Goal: Task Accomplishment & Management: Manage account settings

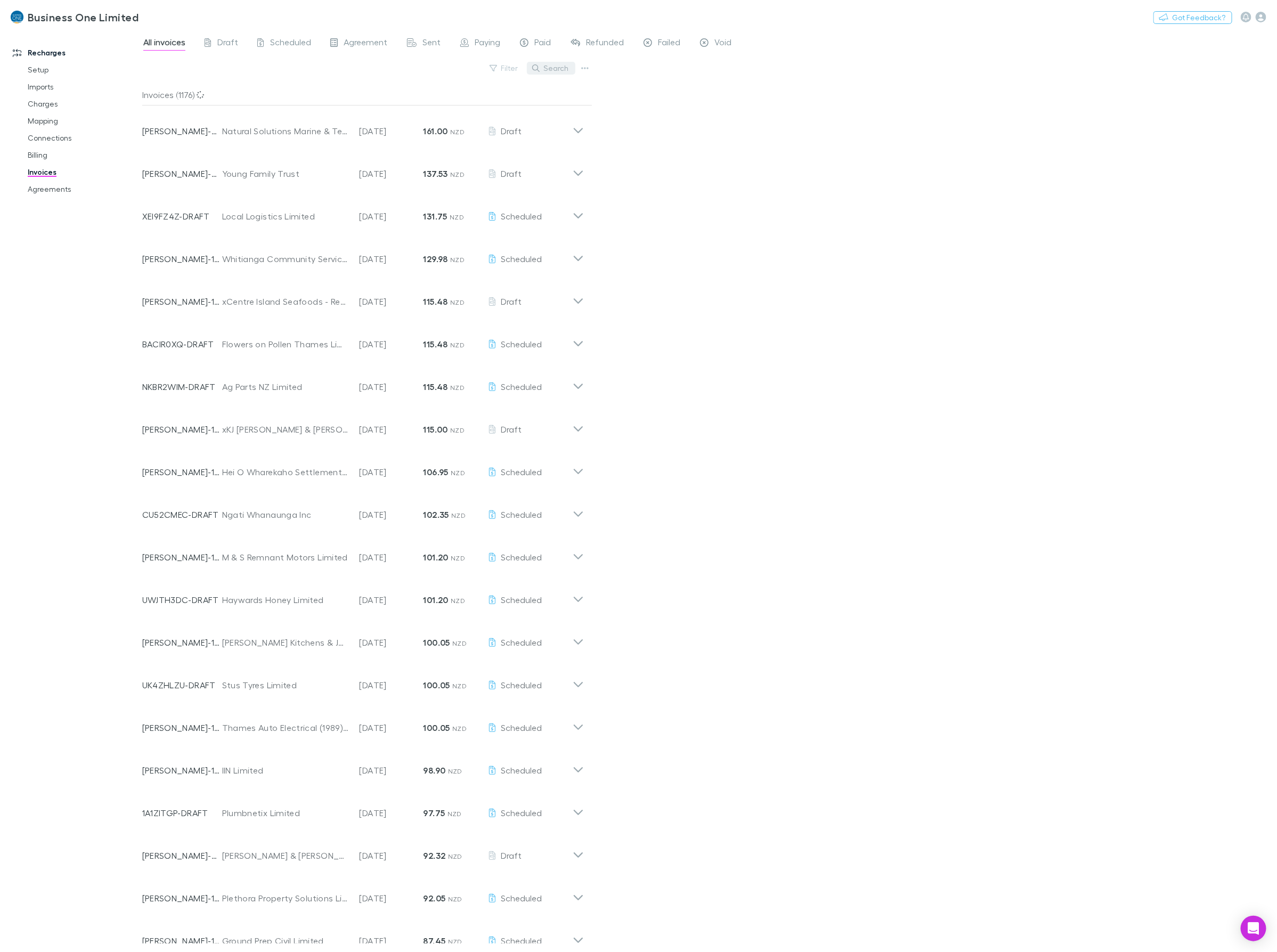
click at [553, 68] on button "Search" at bounding box center [551, 68] width 48 height 13
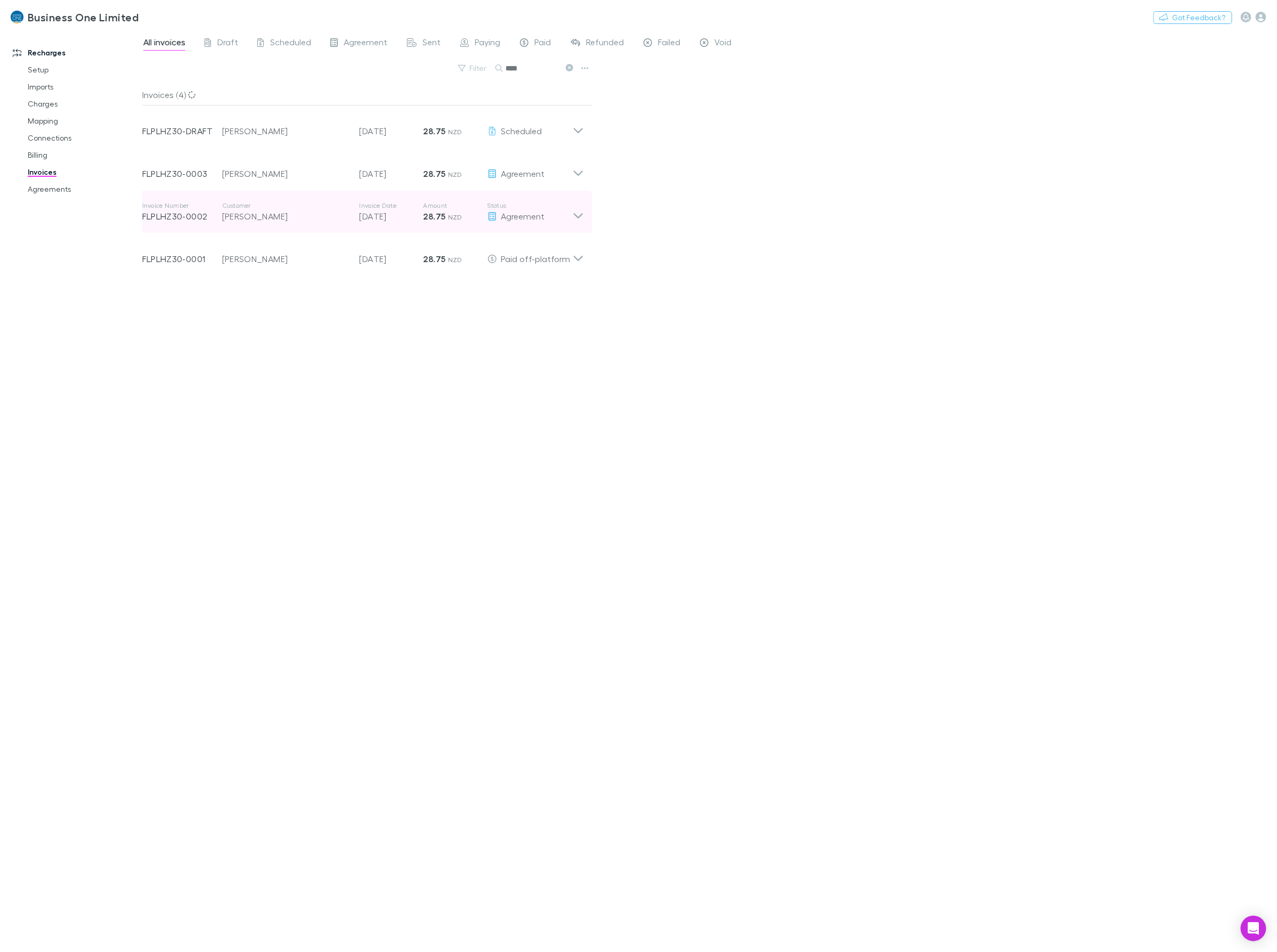
click at [575, 214] on icon at bounding box center [578, 212] width 11 height 21
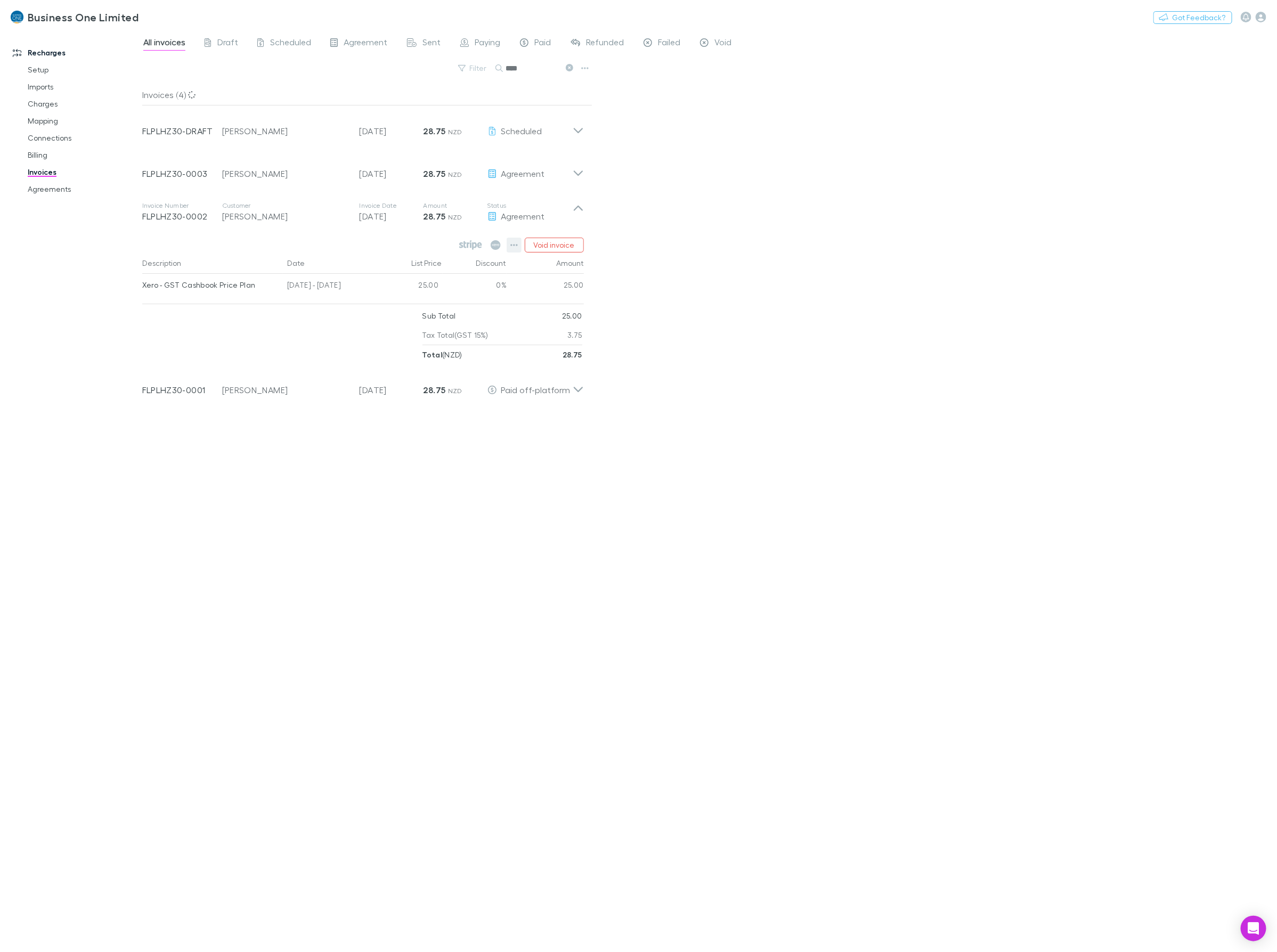
click at [514, 241] on icon "button" at bounding box center [514, 245] width 7 height 9
click at [417, 304] on p "Mark as paid" at bounding box center [448, 307] width 130 height 13
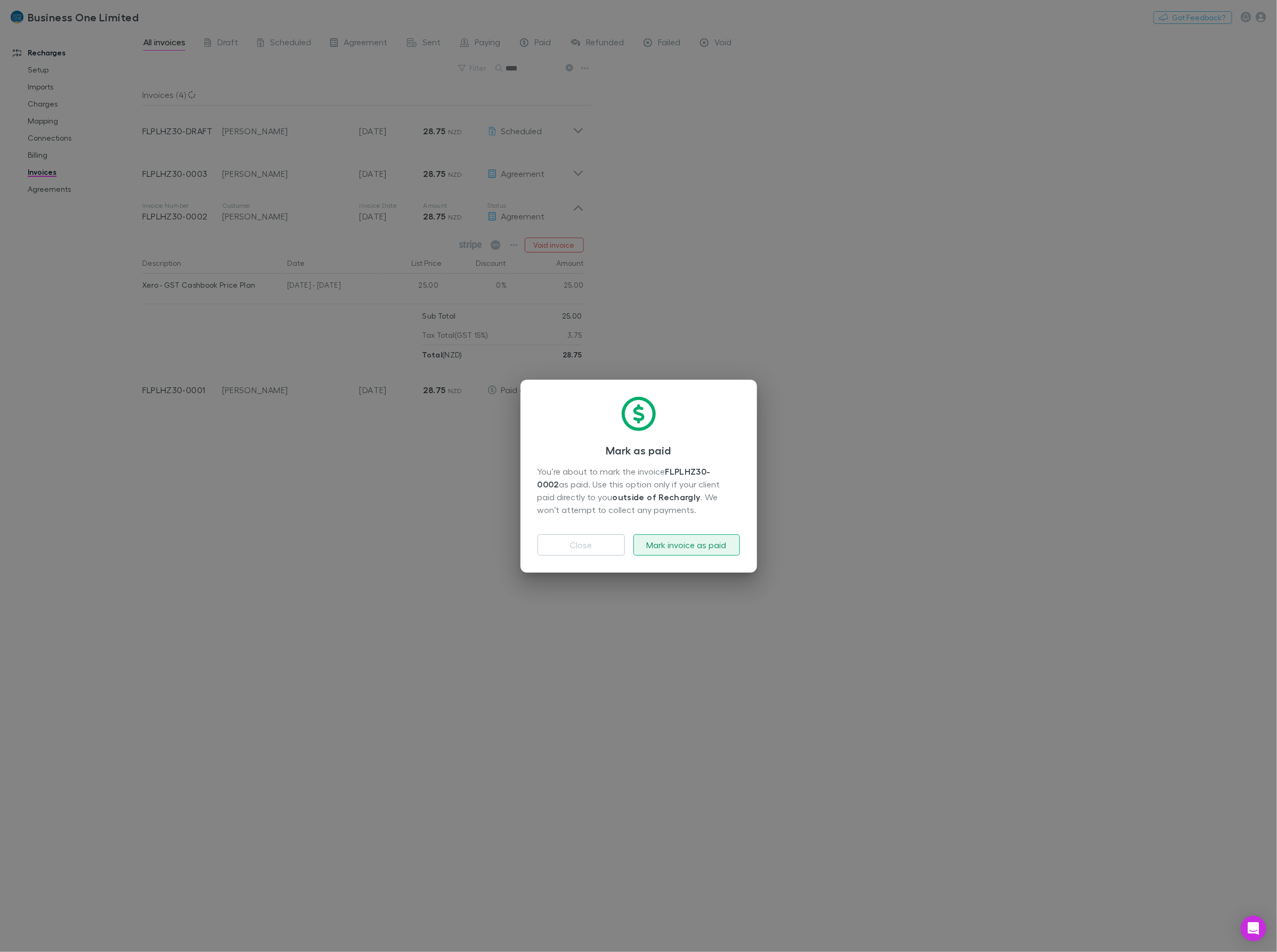
click at [655, 545] on button "Mark invoice as paid" at bounding box center [686, 544] width 106 height 21
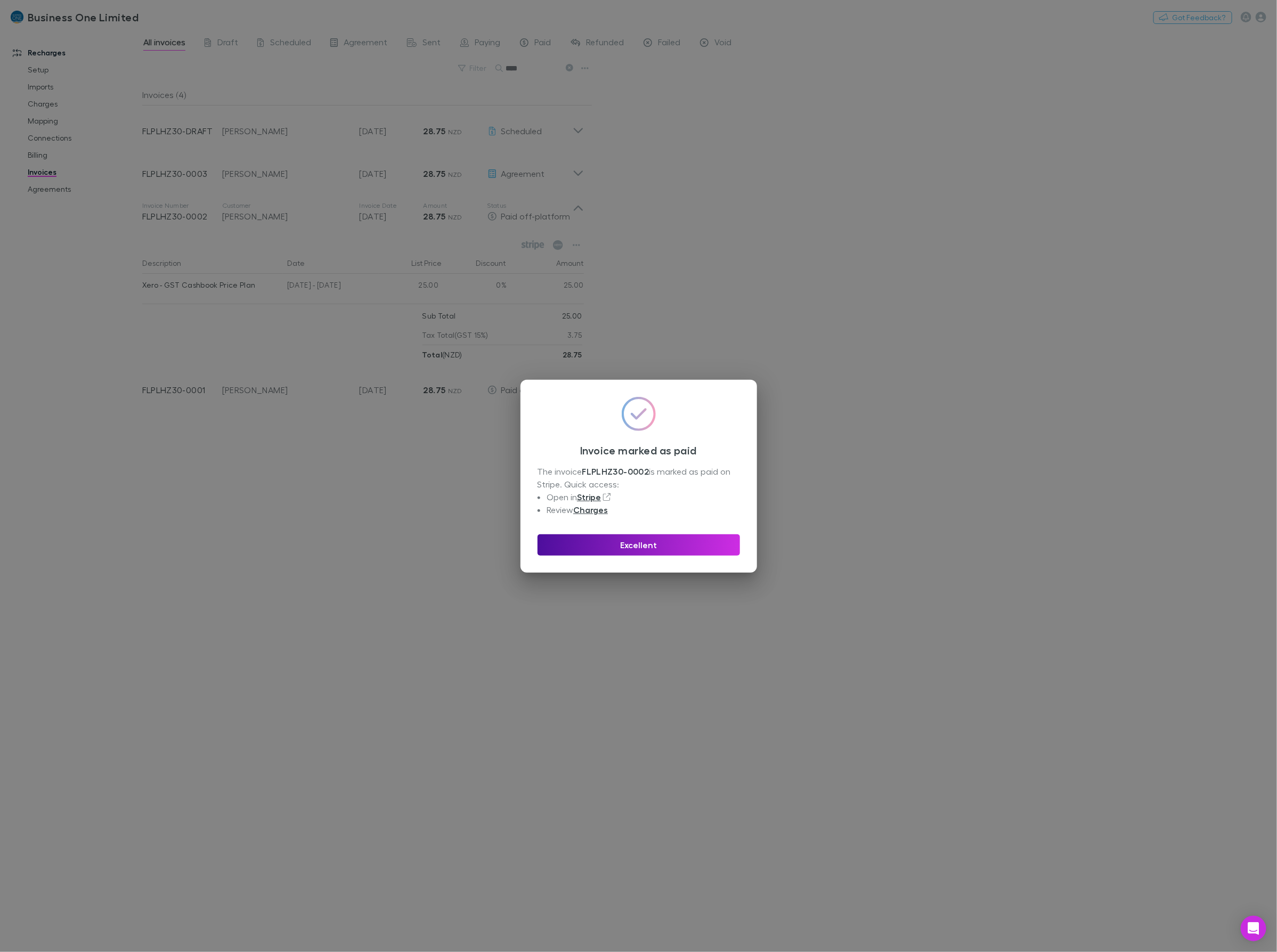
click at [638, 557] on div "Invoice marked as paid The invoice FLPLHZ30-0002 is marked as paid on Stripe. Q…" at bounding box center [638, 476] width 237 height 193
click at [637, 550] on button "Excellent" at bounding box center [639, 544] width 202 height 21
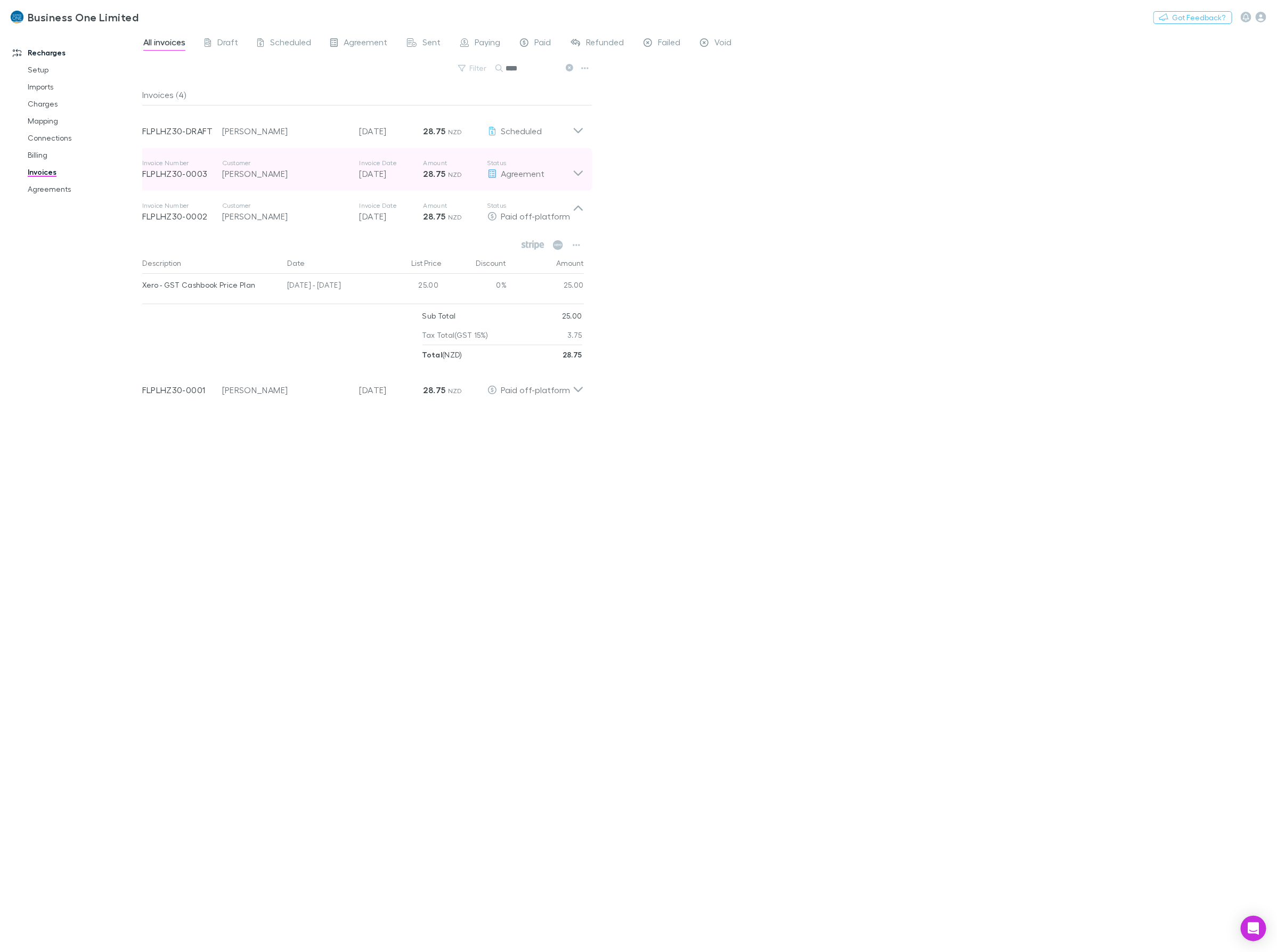
click at [583, 166] on icon at bounding box center [578, 169] width 11 height 21
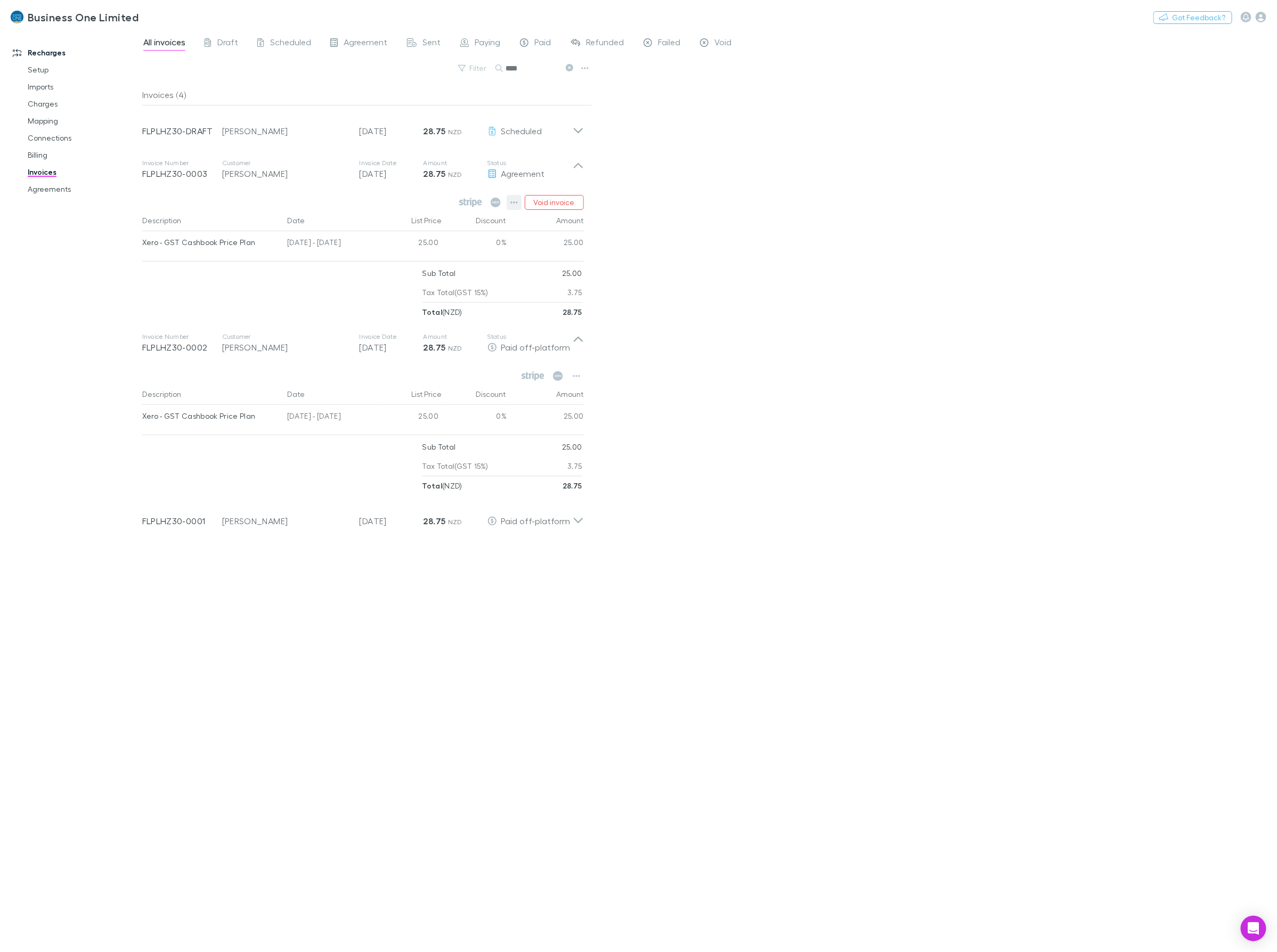
click at [520, 200] on button "button" at bounding box center [514, 202] width 15 height 15
click at [421, 269] on p "Mark as paid" at bounding box center [448, 264] width 130 height 13
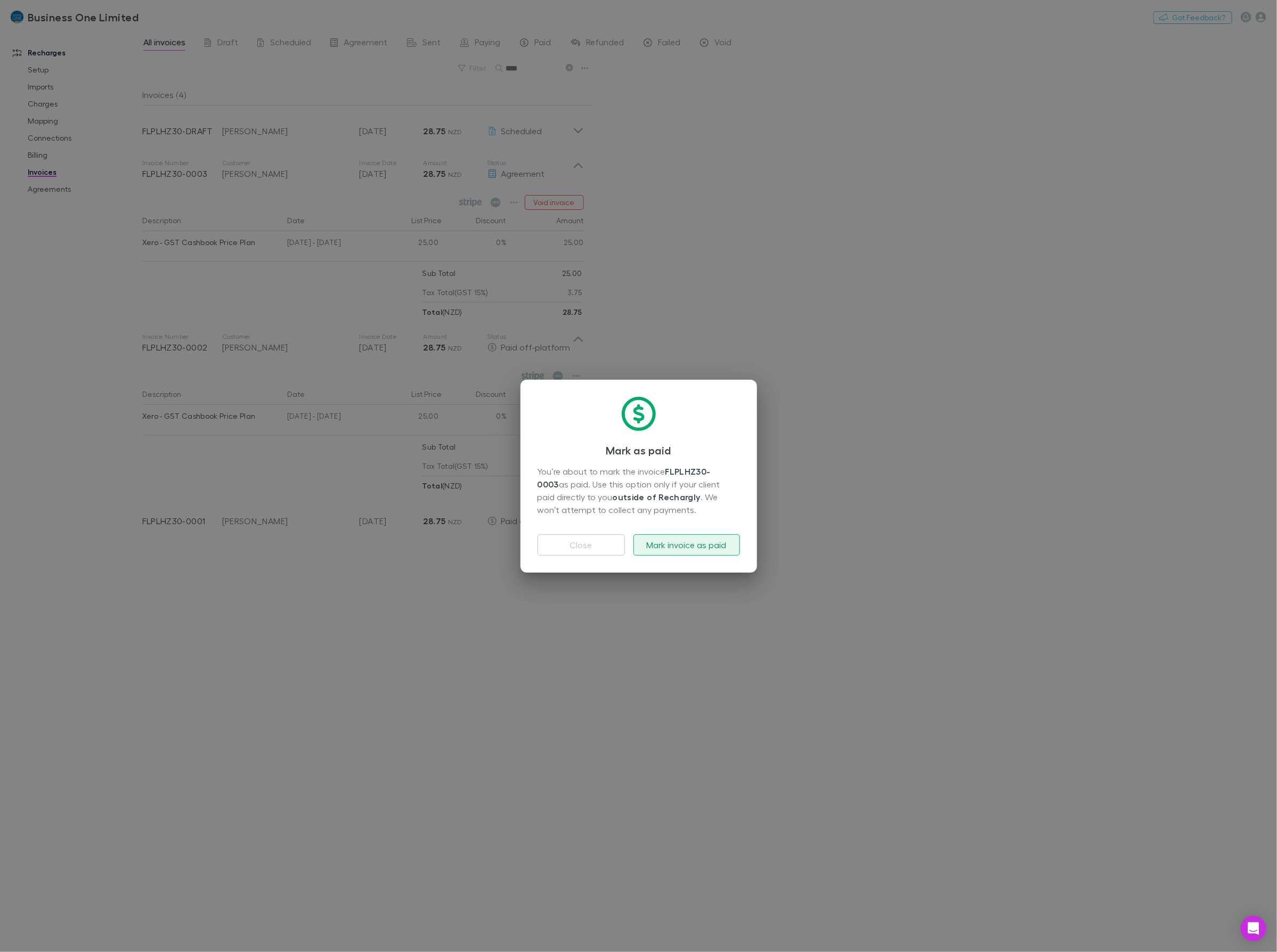
click at [680, 542] on button "Mark invoice as paid" at bounding box center [686, 544] width 106 height 21
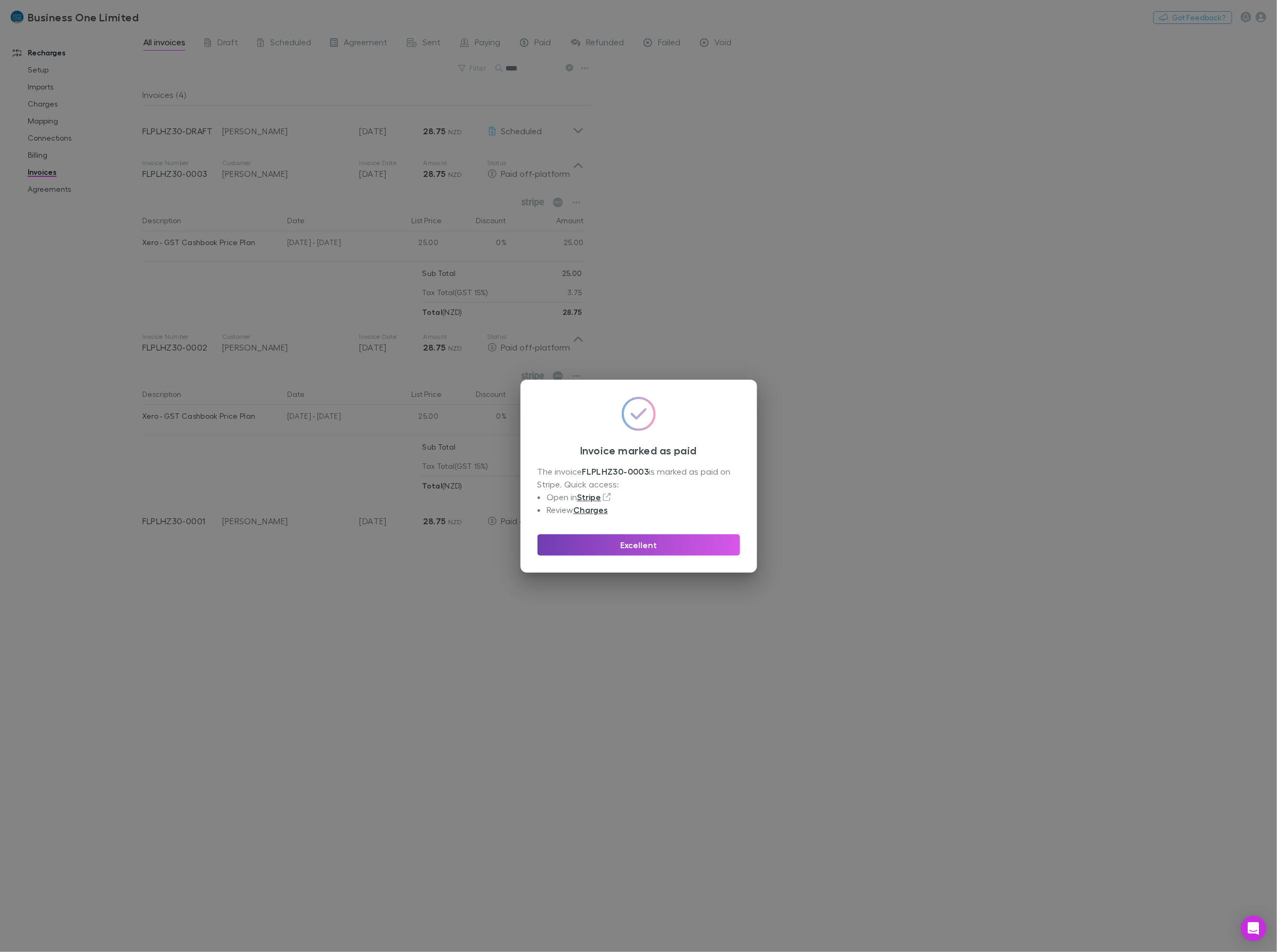
click at [624, 538] on button "Excellent" at bounding box center [639, 544] width 202 height 21
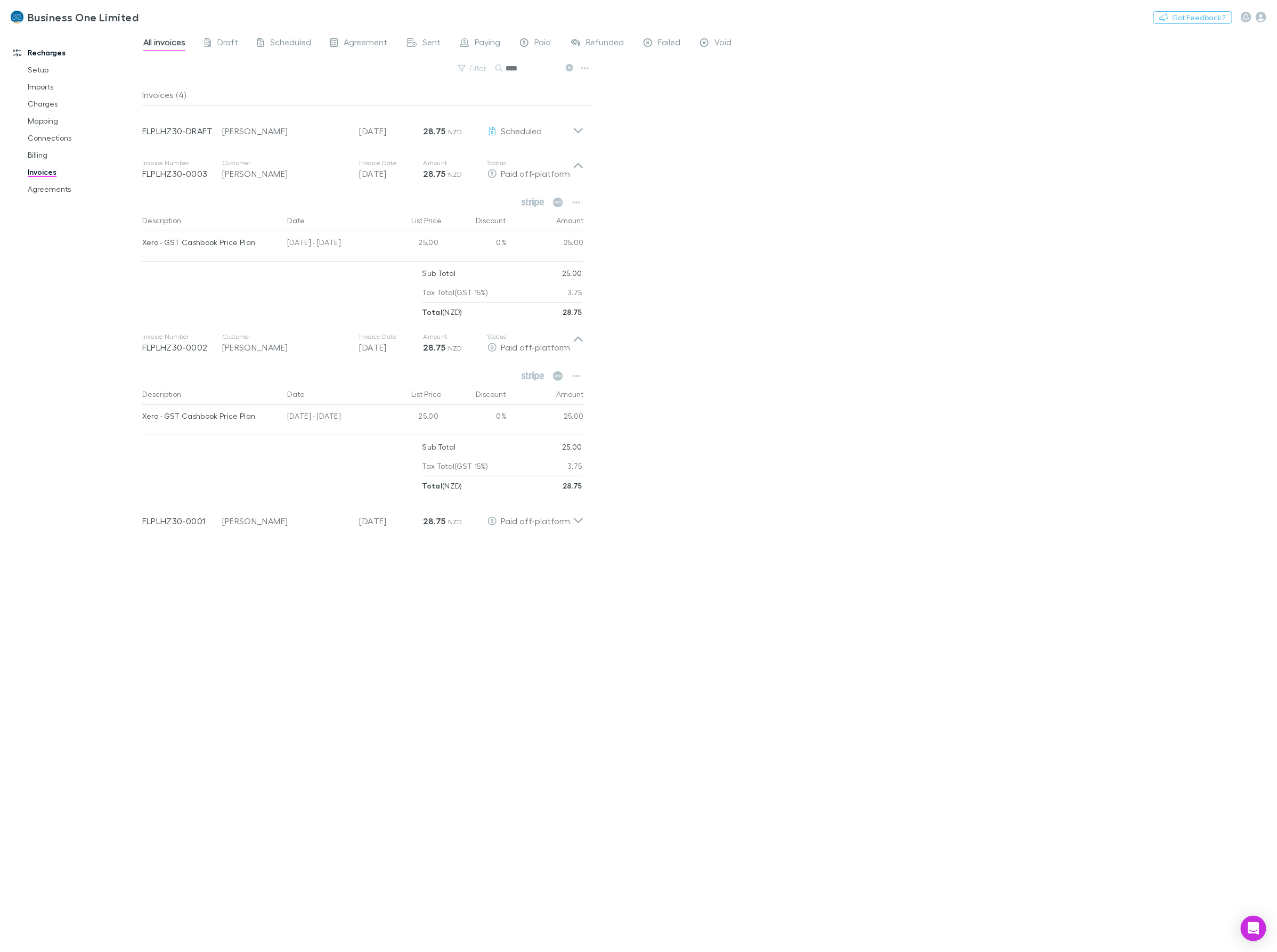
drag, startPoint x: 528, startPoint y: 65, endPoint x: 275, endPoint y: 88, distance: 254.0
click at [275, 88] on div "All invoices Draft Scheduled Agreement Sent Paying Paid Refunded Failed Void Fi…" at bounding box center [709, 491] width 1135 height 922
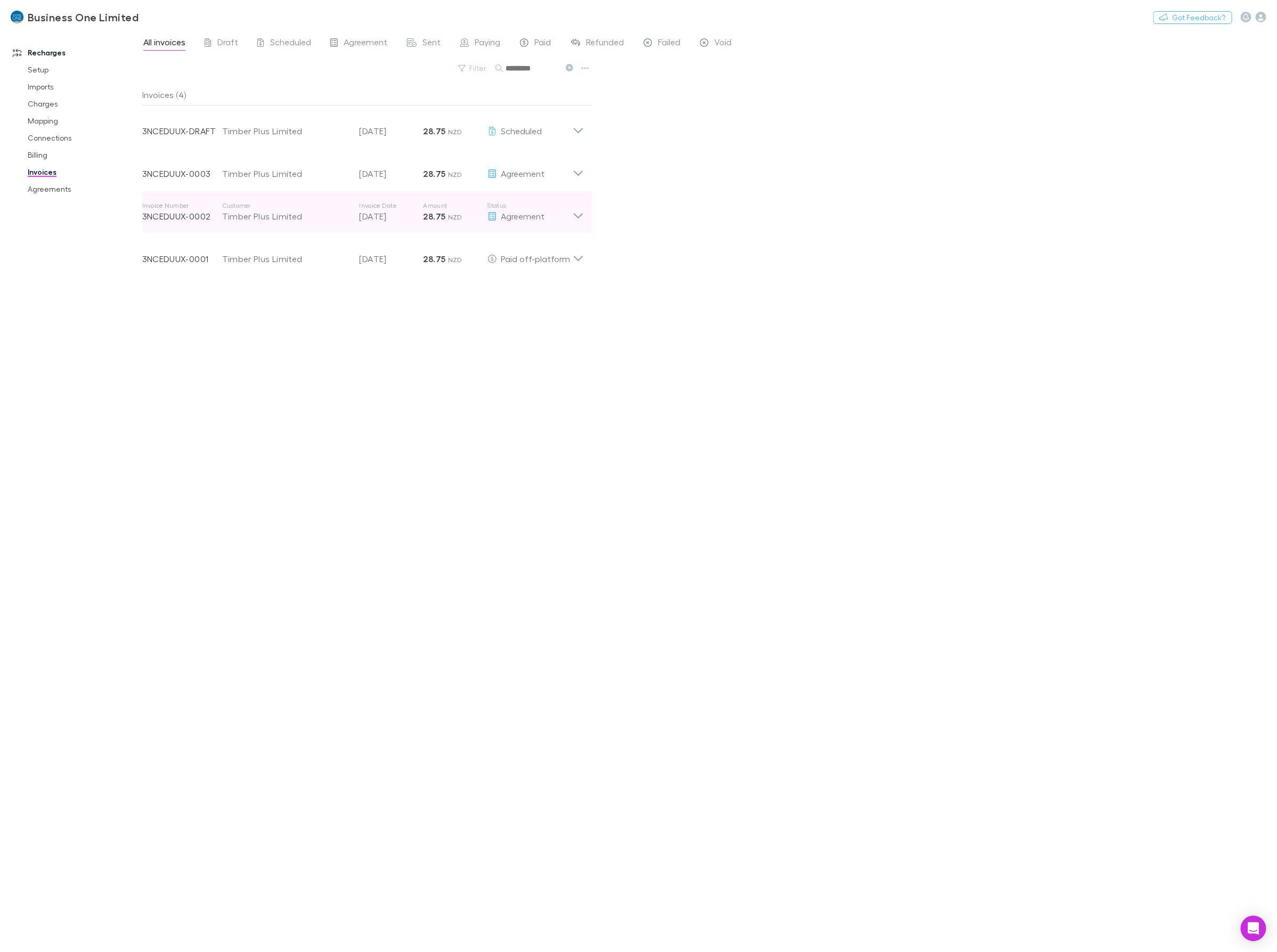
click at [586, 214] on div "Invoice Number 3NCEDUUX-0002 Customer Timber Plus Limited Invoice Date [DATE] A…" at bounding box center [363, 212] width 458 height 43
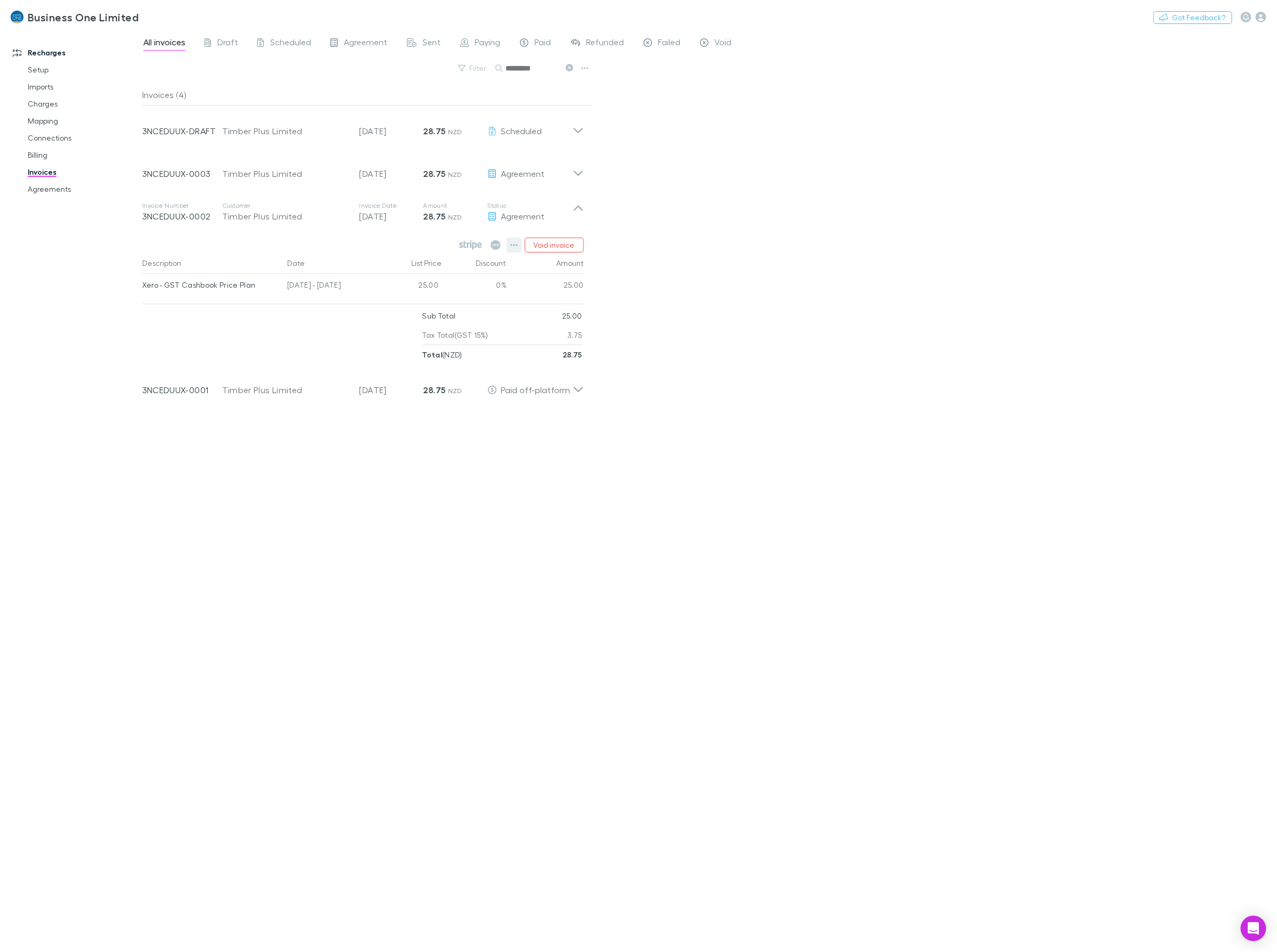
click at [510, 245] on button "button" at bounding box center [514, 245] width 15 height 15
click at [411, 312] on p "Mark as paid" at bounding box center [448, 307] width 130 height 13
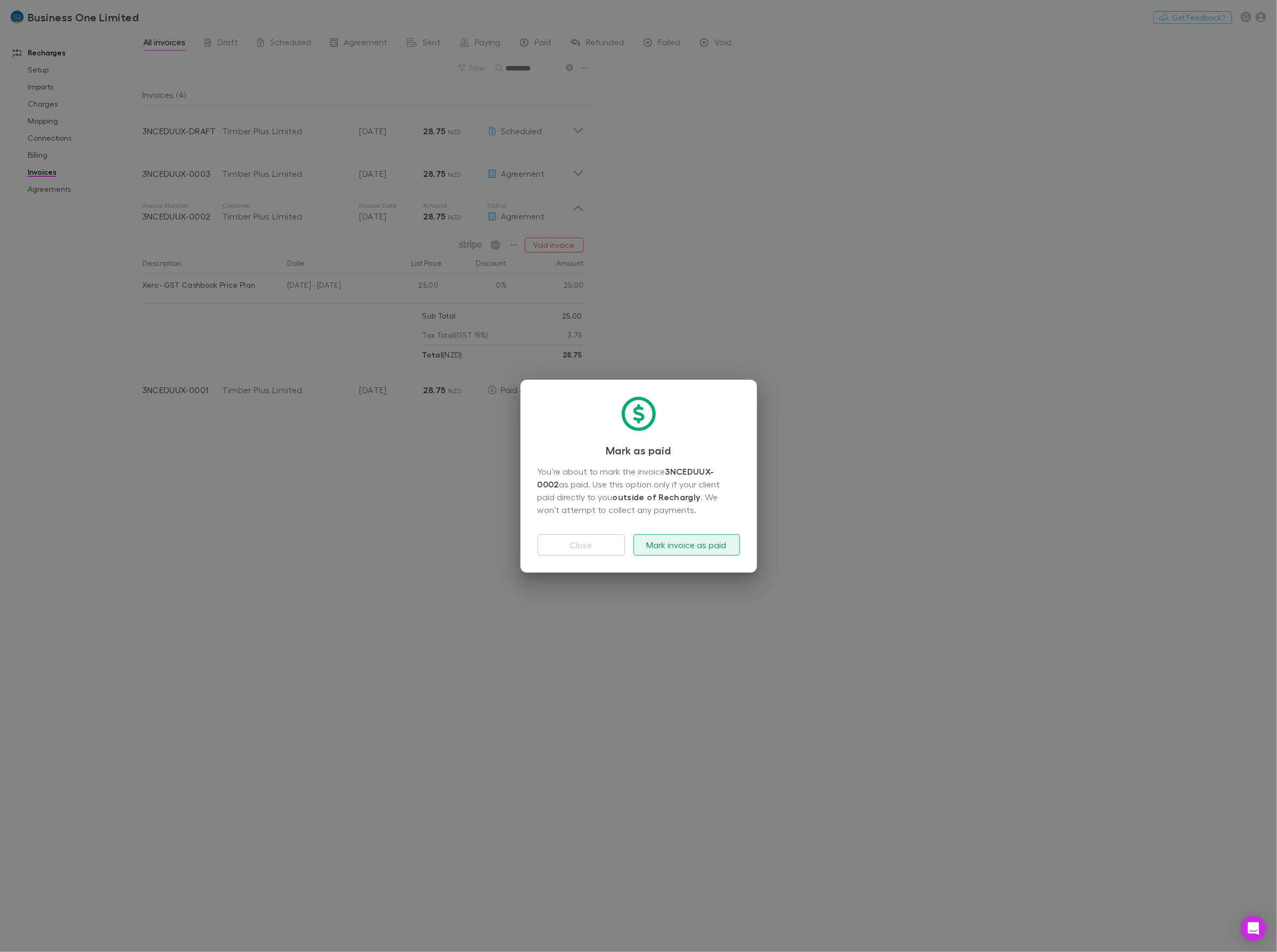
click at [682, 547] on button "Mark invoice as paid" at bounding box center [686, 544] width 106 height 21
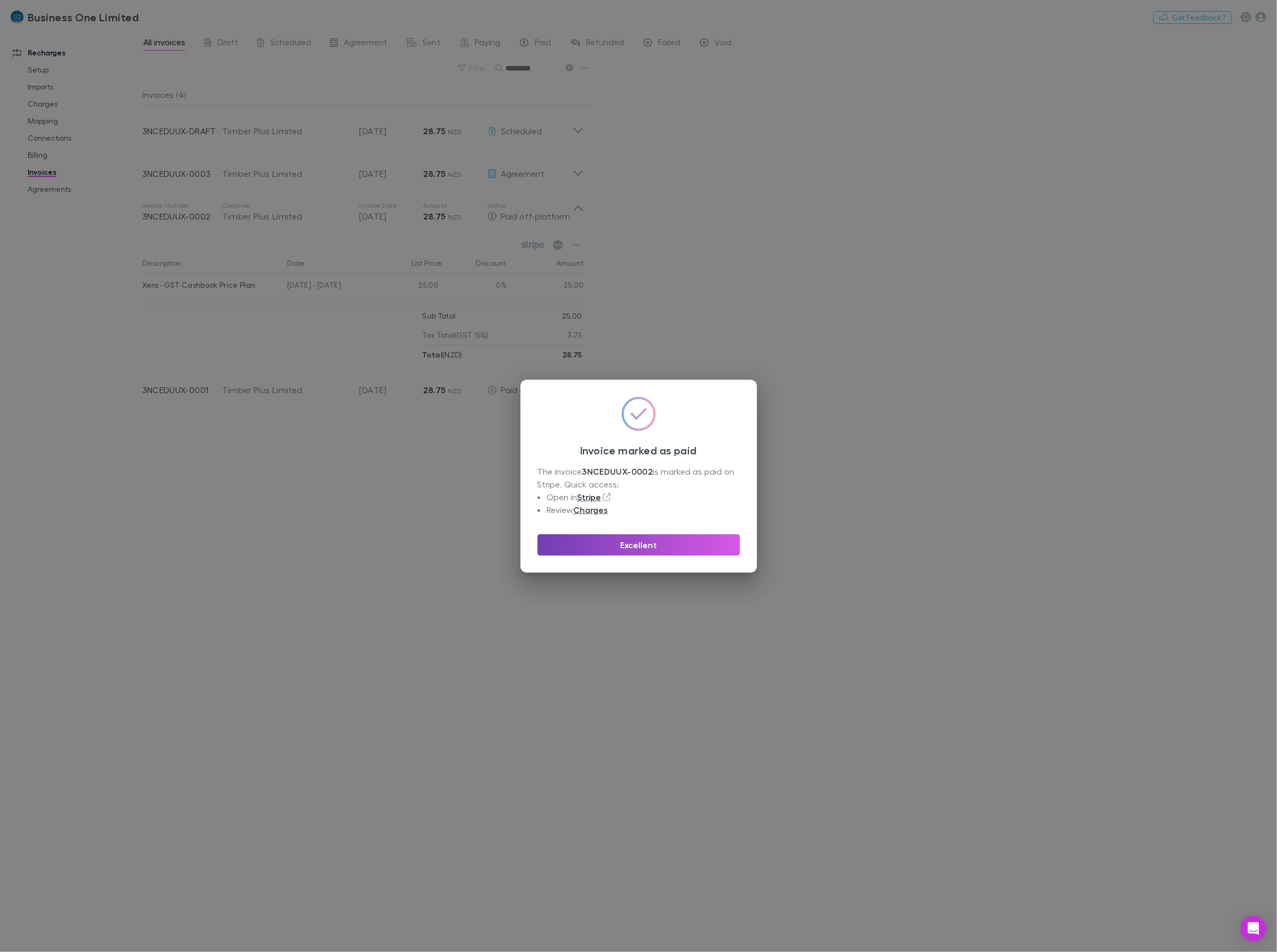
click at [621, 544] on button "Excellent" at bounding box center [639, 544] width 202 height 21
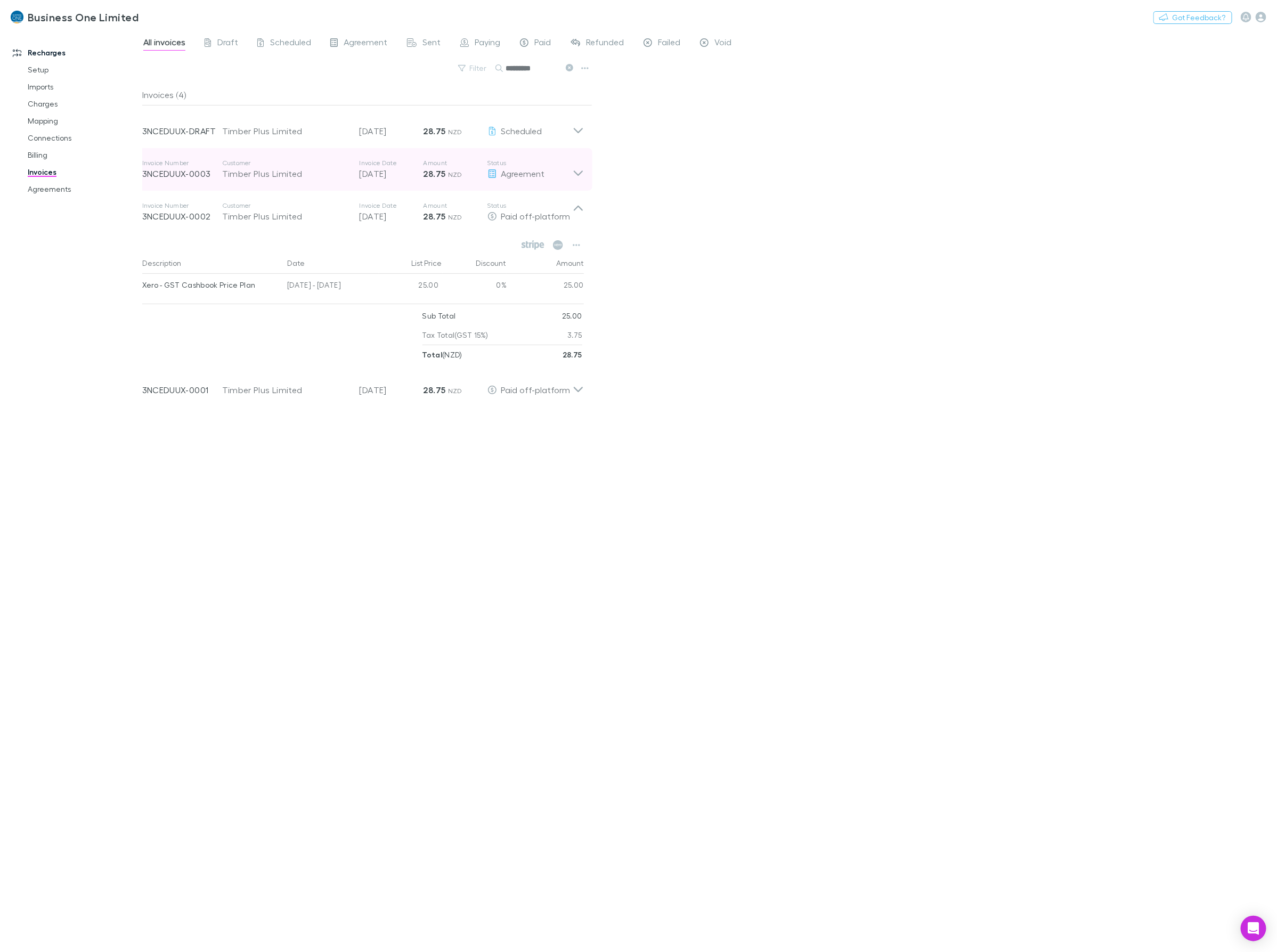
click at [572, 175] on icon at bounding box center [578, 169] width 11 height 21
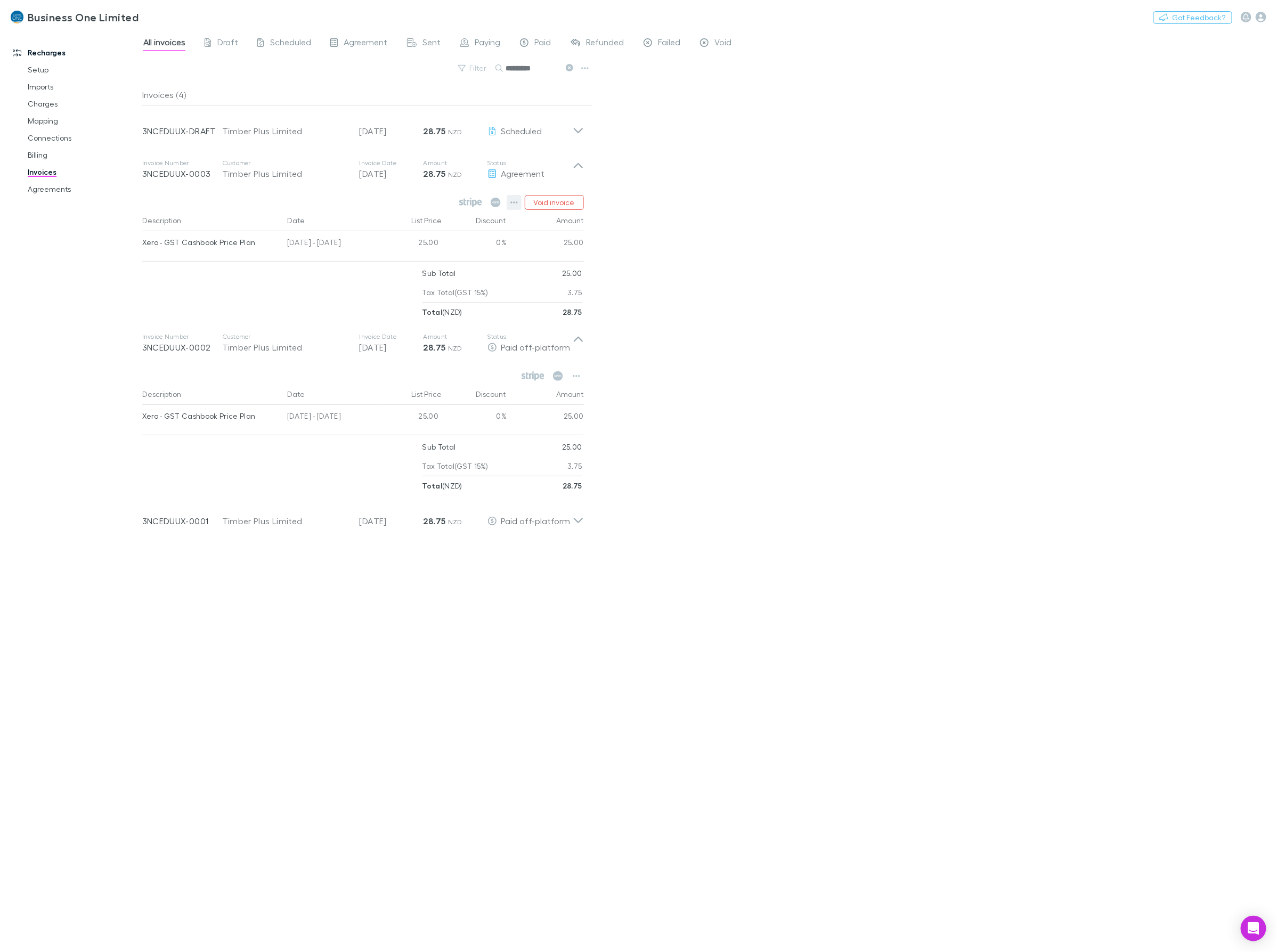
click at [507, 205] on button "button" at bounding box center [514, 202] width 15 height 15
click at [426, 271] on li "Mark as paid" at bounding box center [449, 264] width 146 height 19
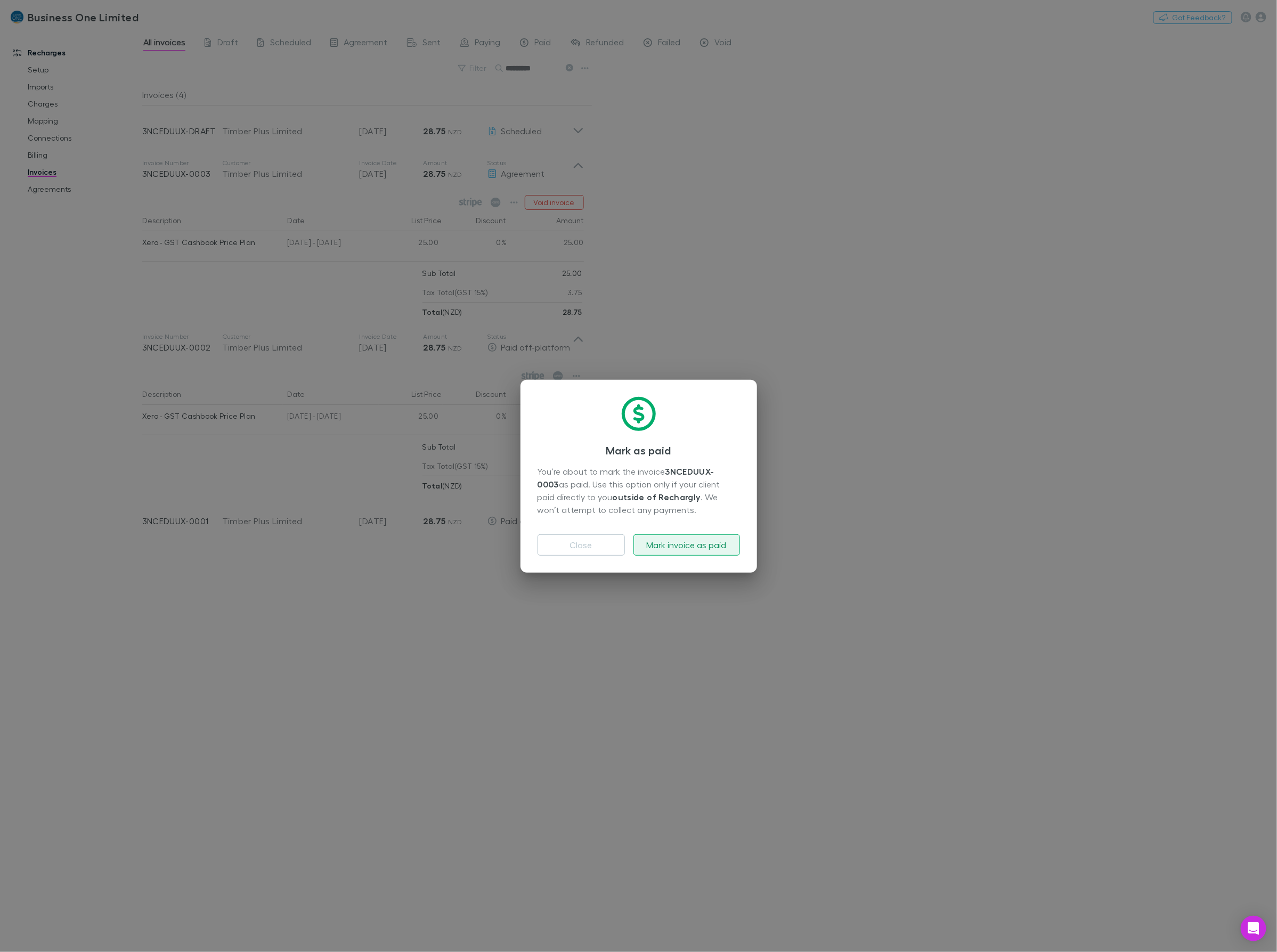
click at [669, 542] on button "Mark invoice as paid" at bounding box center [686, 544] width 106 height 21
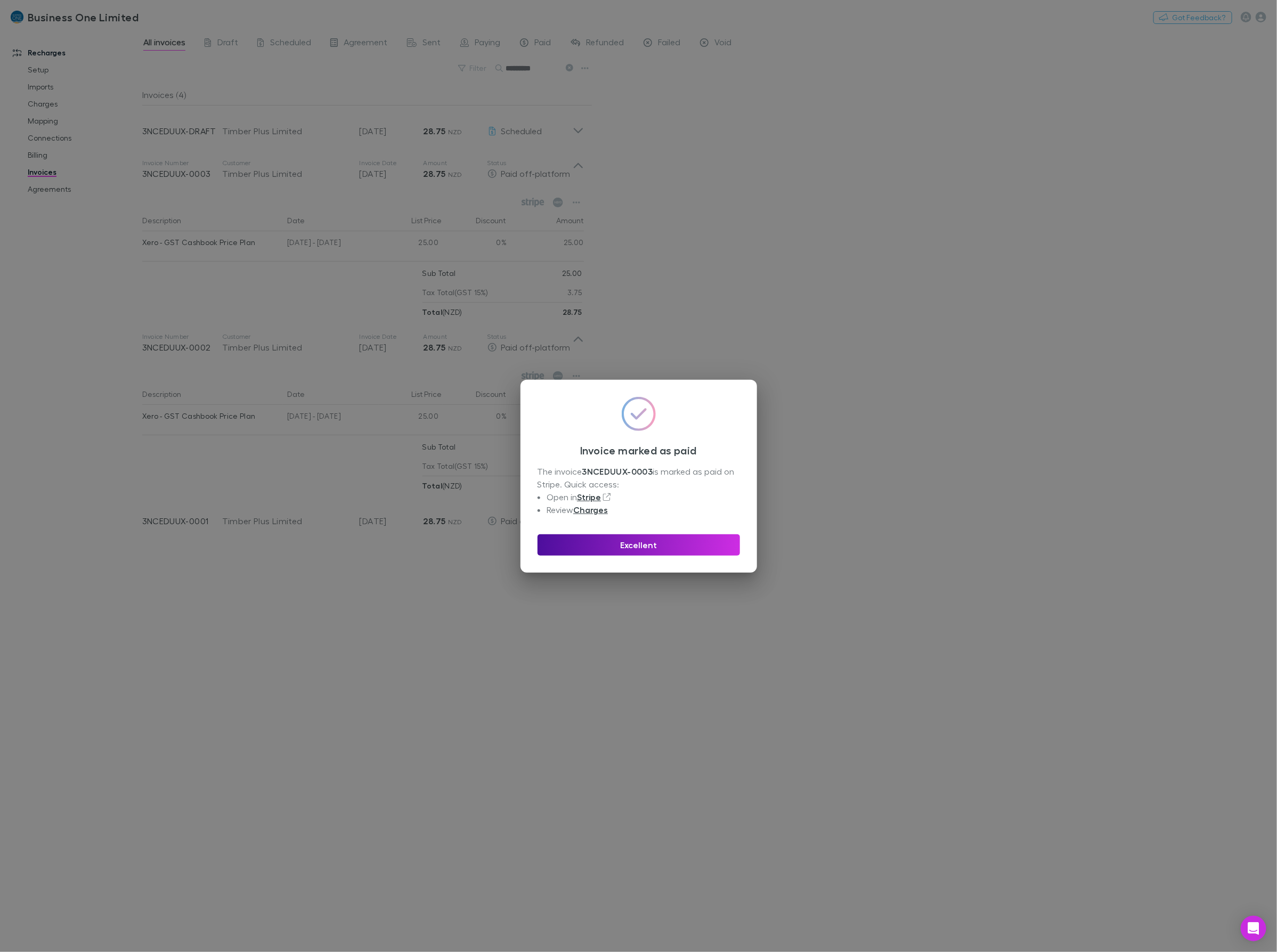
click at [617, 545] on button "Excellent" at bounding box center [639, 544] width 202 height 21
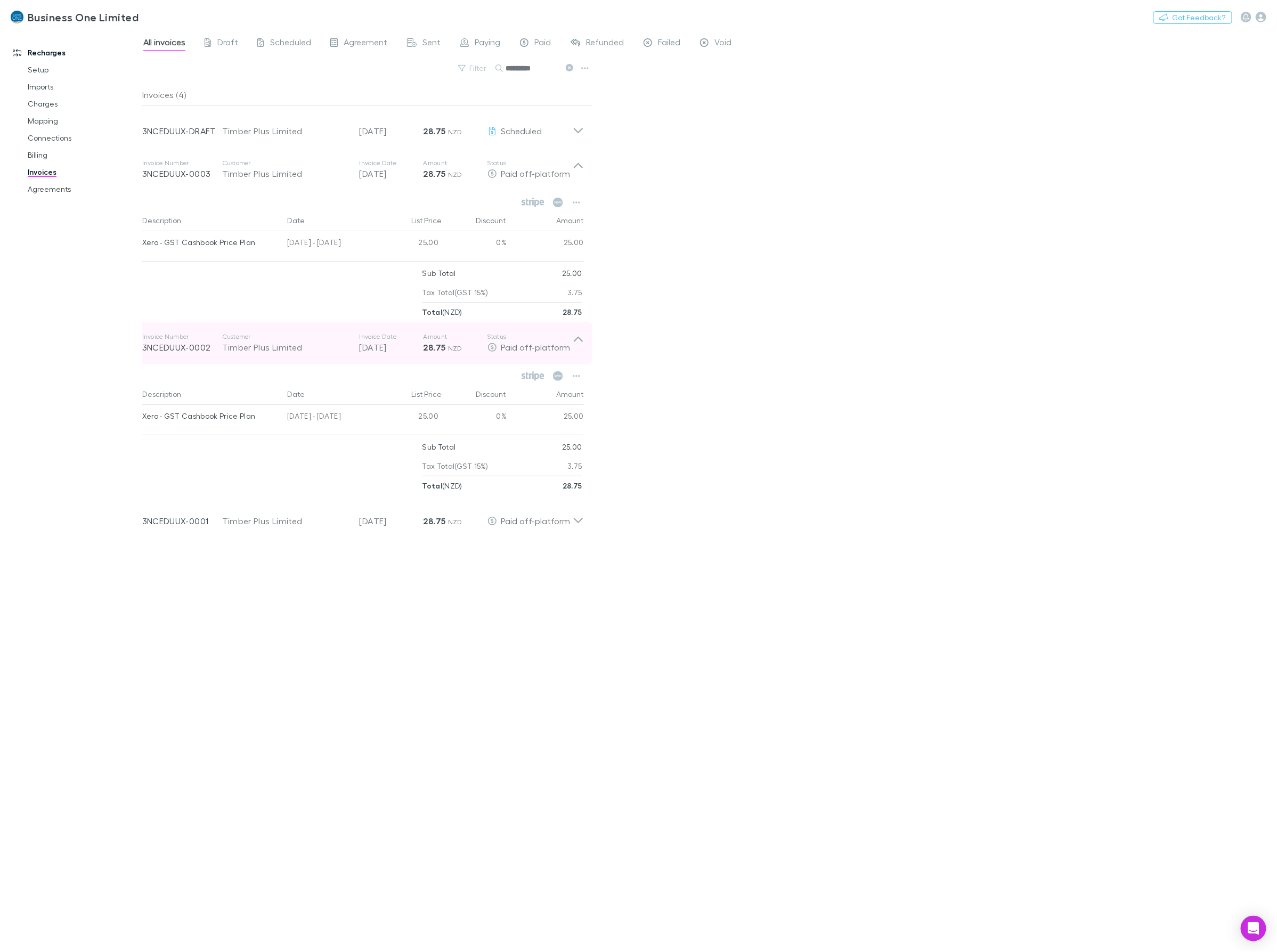
click at [581, 342] on icon at bounding box center [578, 342] width 11 height 21
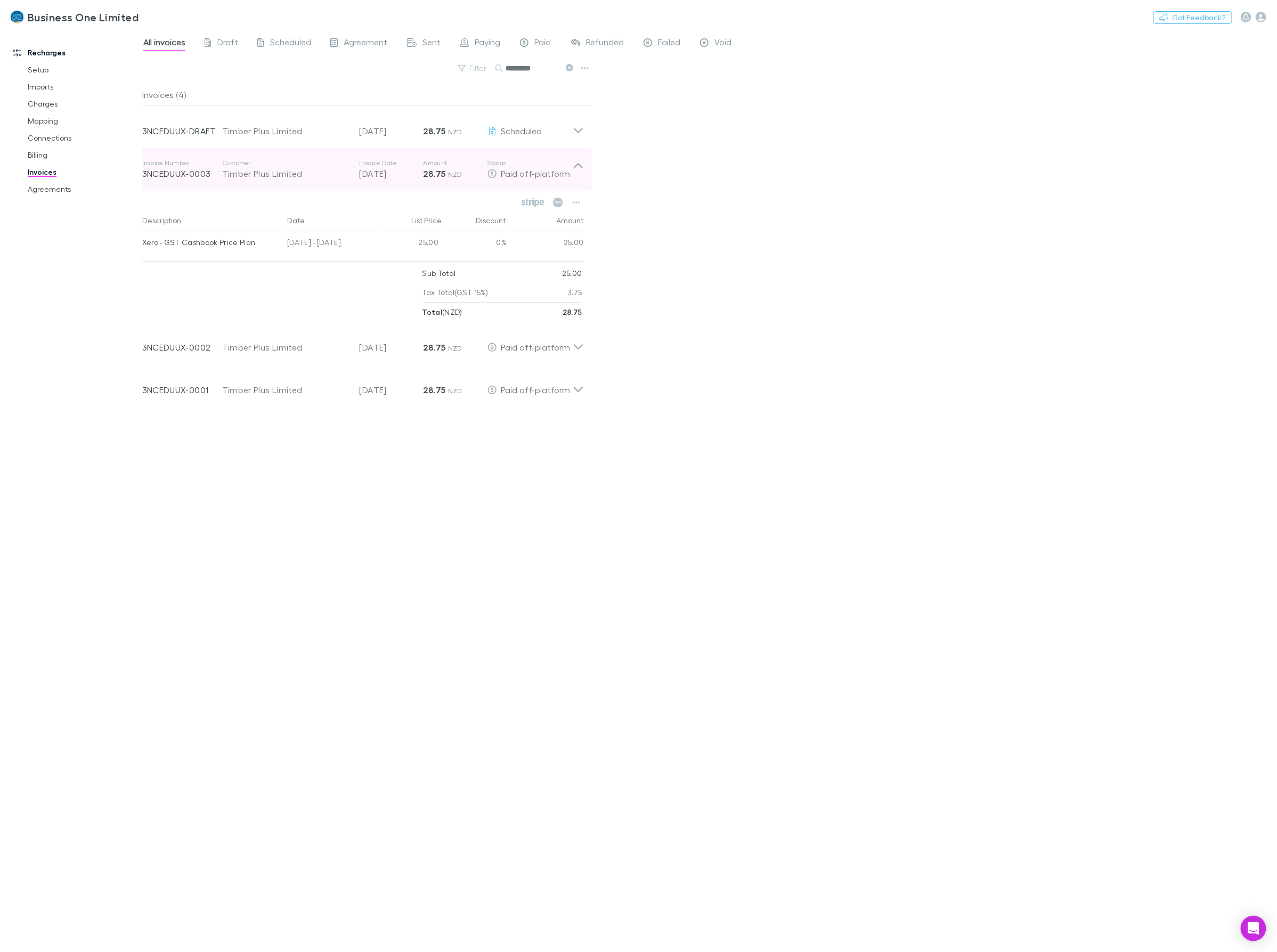
click at [582, 163] on icon at bounding box center [578, 169] width 11 height 21
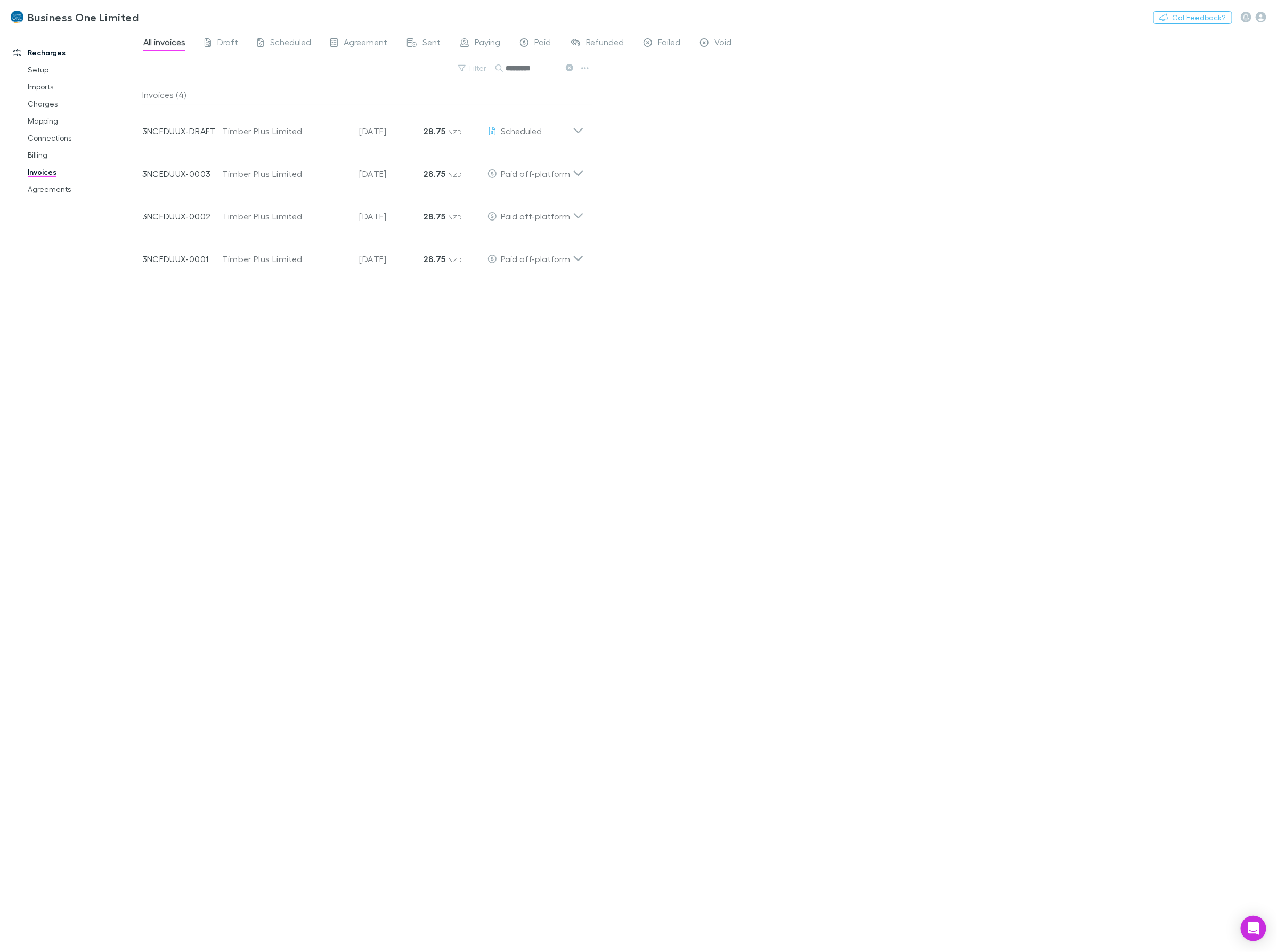
drag, startPoint x: 543, startPoint y: 66, endPoint x: 216, endPoint y: 93, distance: 328.1
click at [219, 93] on div "All invoices Draft Scheduled Agreement Sent Paying Paid Refunded Failed Void Fi…" at bounding box center [709, 491] width 1135 height 922
click at [417, 83] on div "Filter Search ****" at bounding box center [368, 73] width 450 height 24
click at [586, 217] on div "Invoice Number HHTTZL0F-0002 Customer Q C Treework Limited Invoice Date [DATE] …" at bounding box center [363, 212] width 458 height 43
click at [511, 245] on icon "button" at bounding box center [514, 245] width 7 height 2
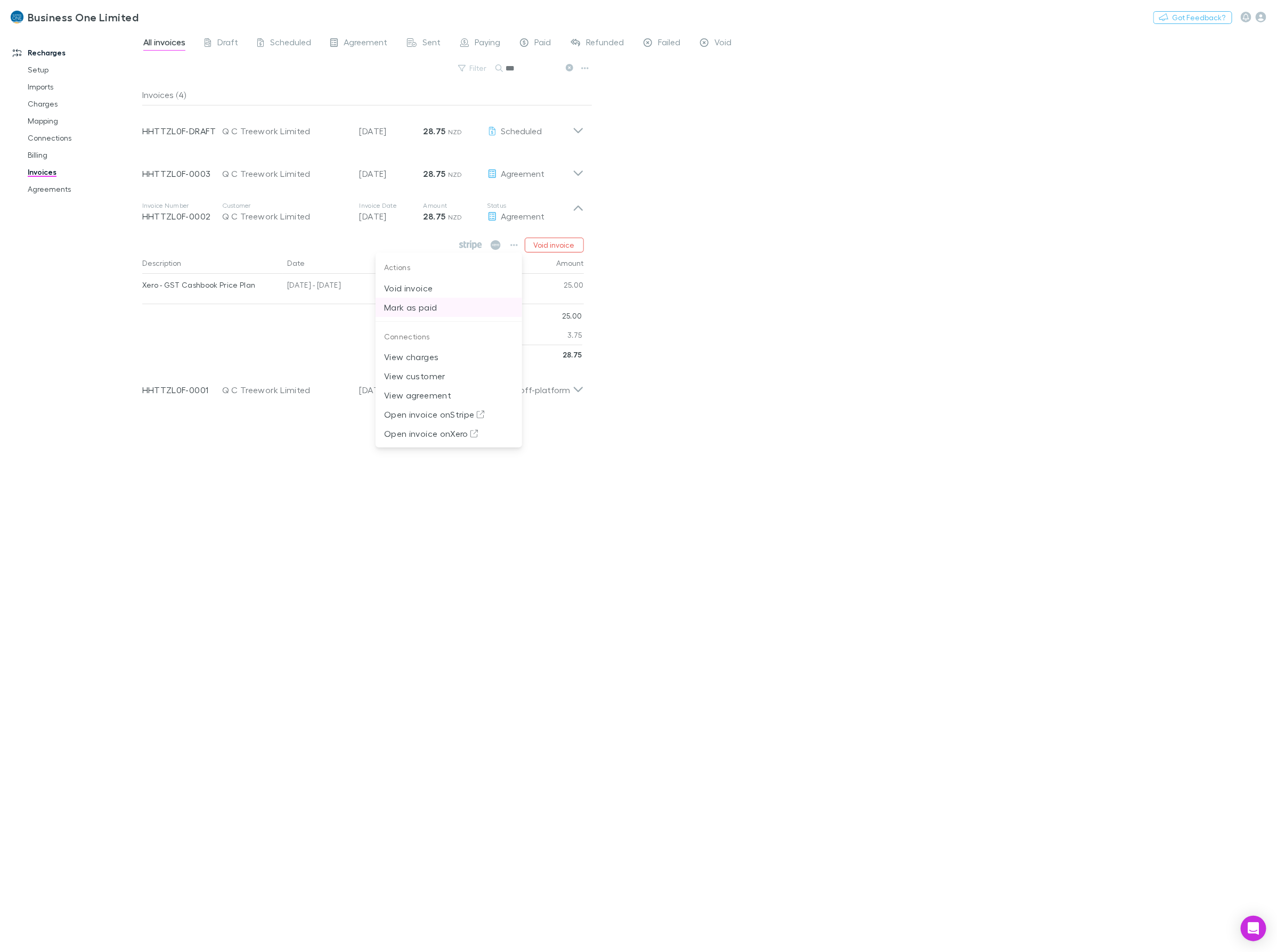
click at [408, 309] on p "Mark as paid" at bounding box center [448, 307] width 130 height 13
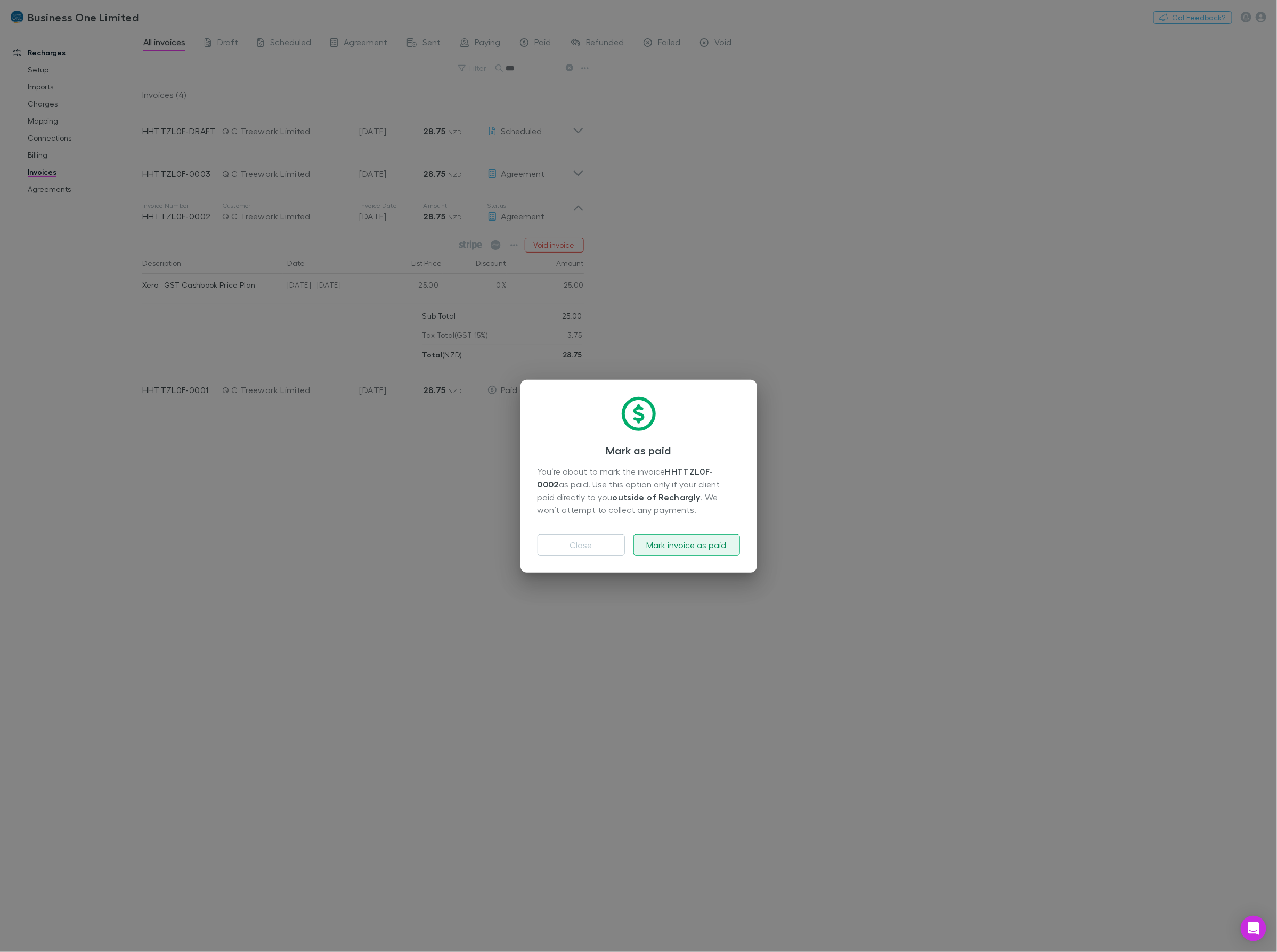
click at [686, 538] on button "Mark invoice as paid" at bounding box center [686, 544] width 106 height 21
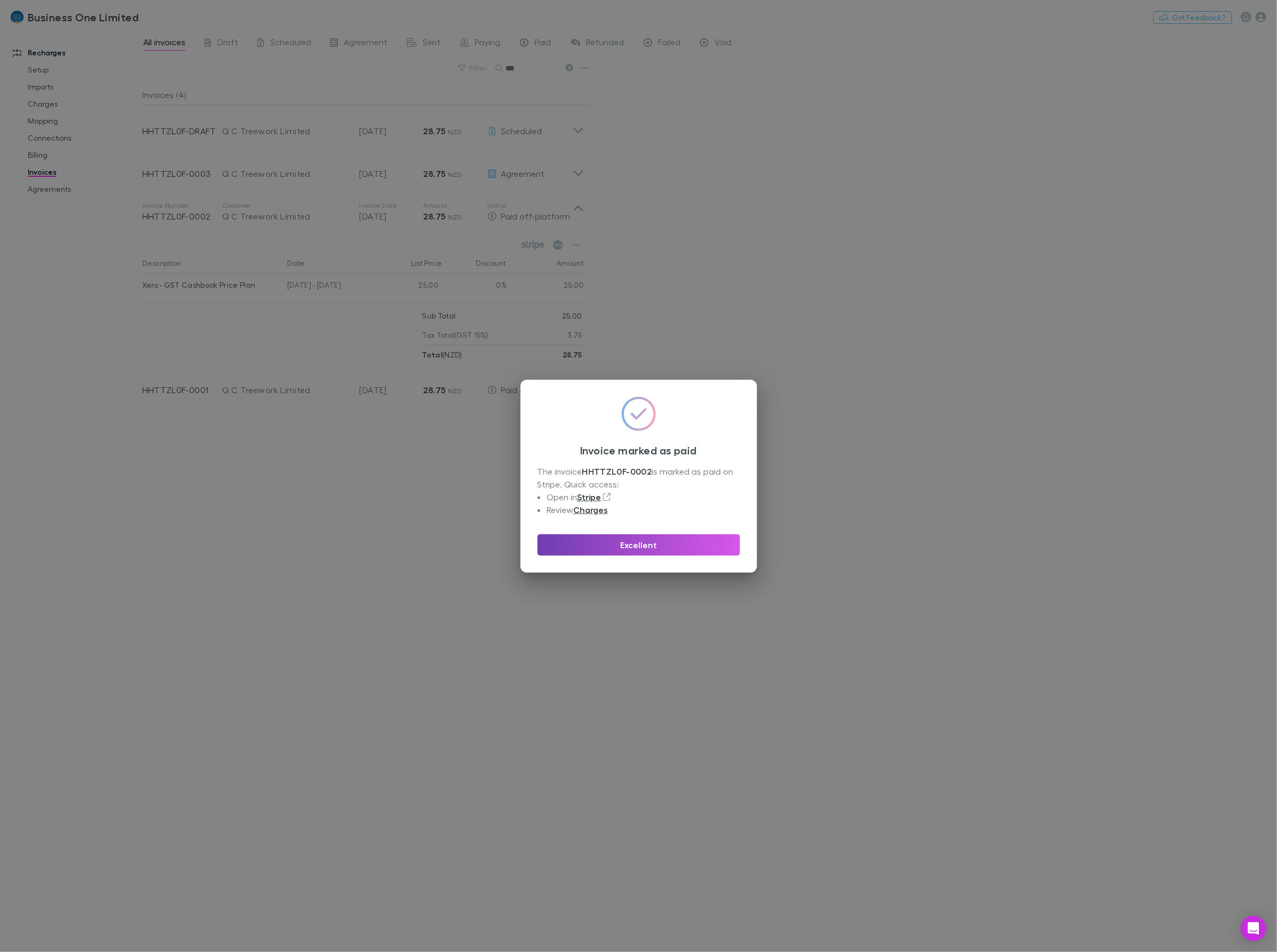
click at [629, 550] on button "Excellent" at bounding box center [639, 544] width 202 height 21
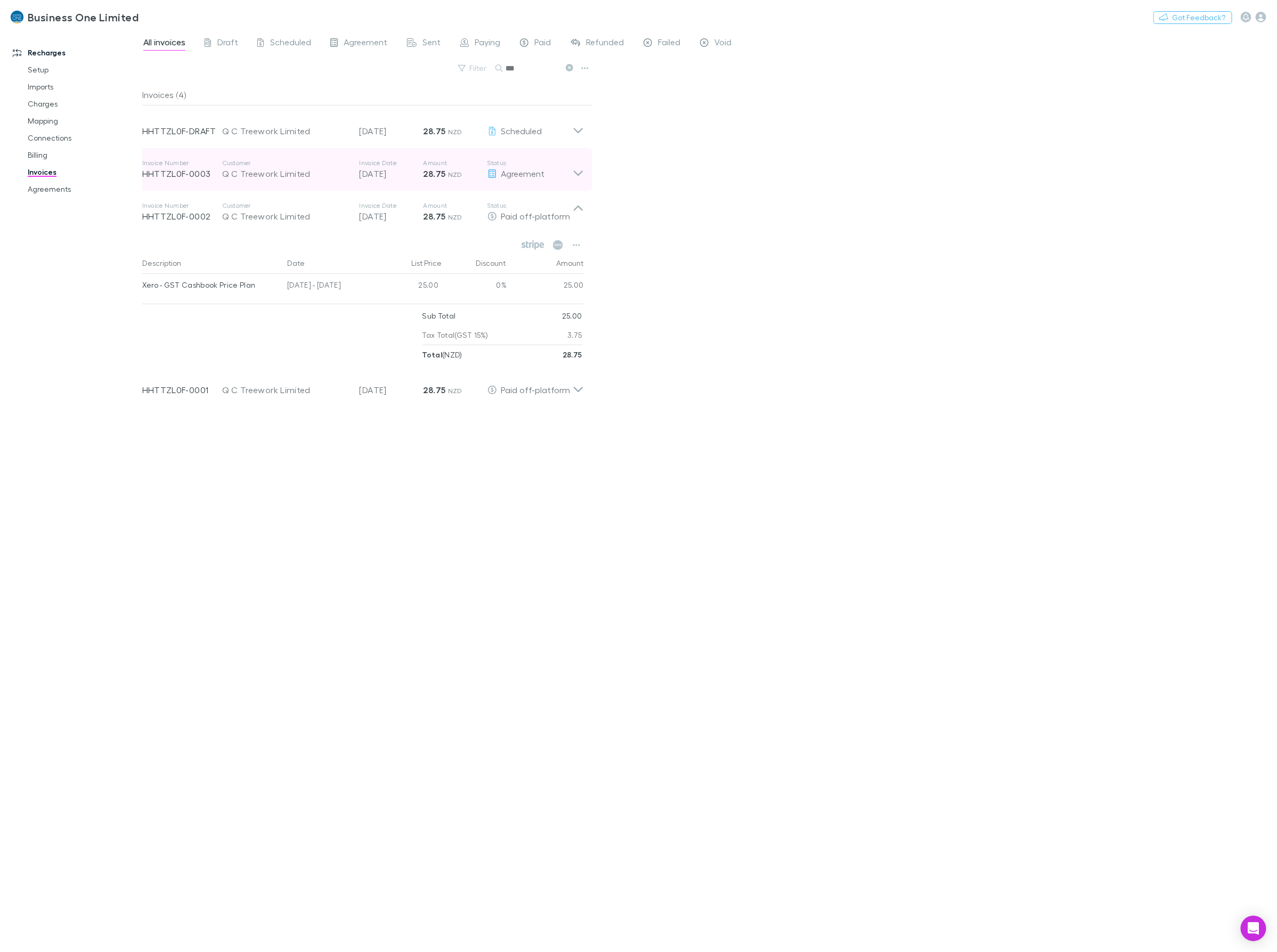
click at [583, 172] on icon at bounding box center [578, 169] width 11 height 21
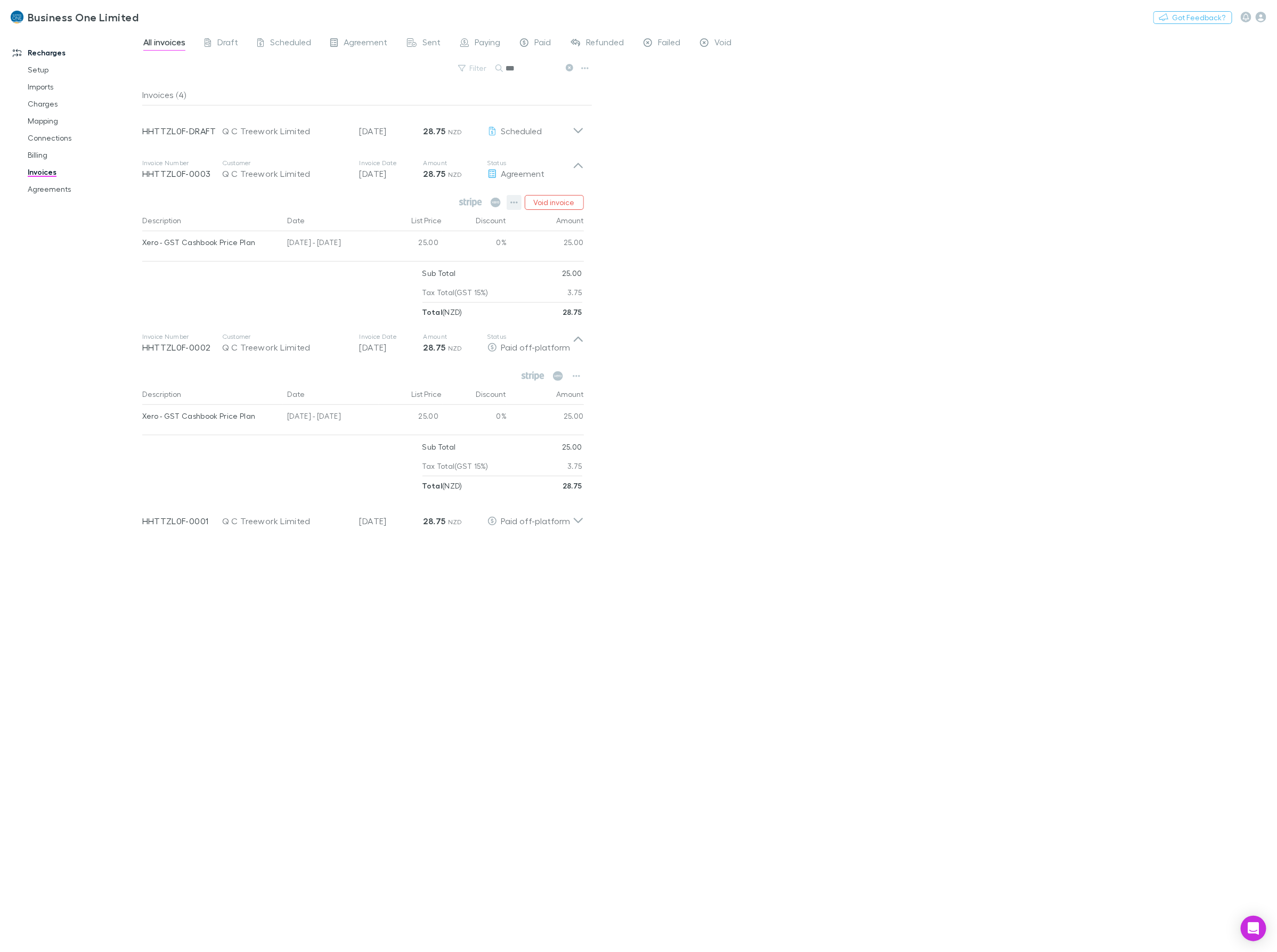
click at [509, 207] on button "button" at bounding box center [514, 202] width 15 height 15
click at [418, 266] on p "Mark as paid" at bounding box center [448, 264] width 130 height 13
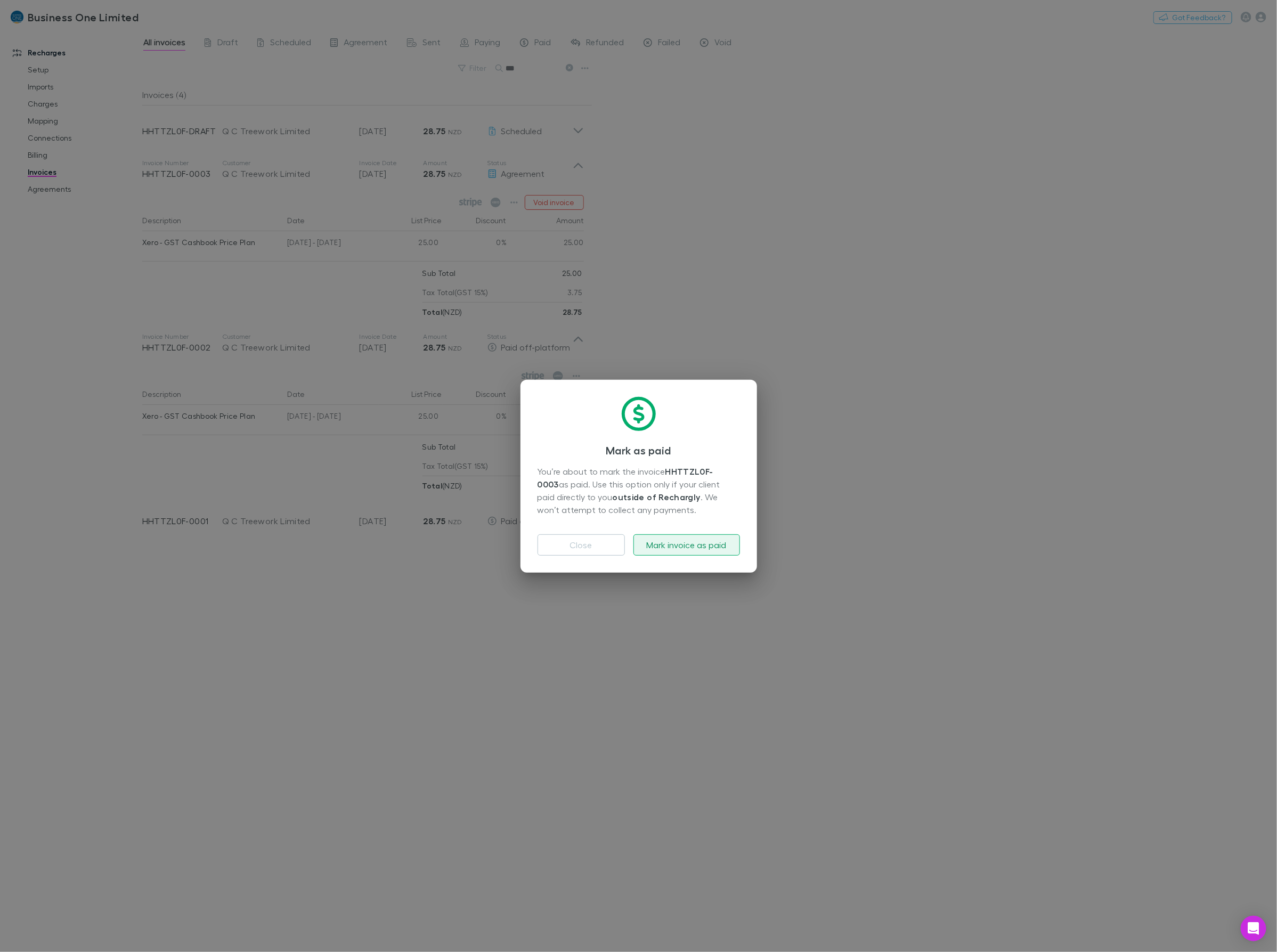
click at [686, 546] on button "Mark invoice as paid" at bounding box center [686, 544] width 106 height 21
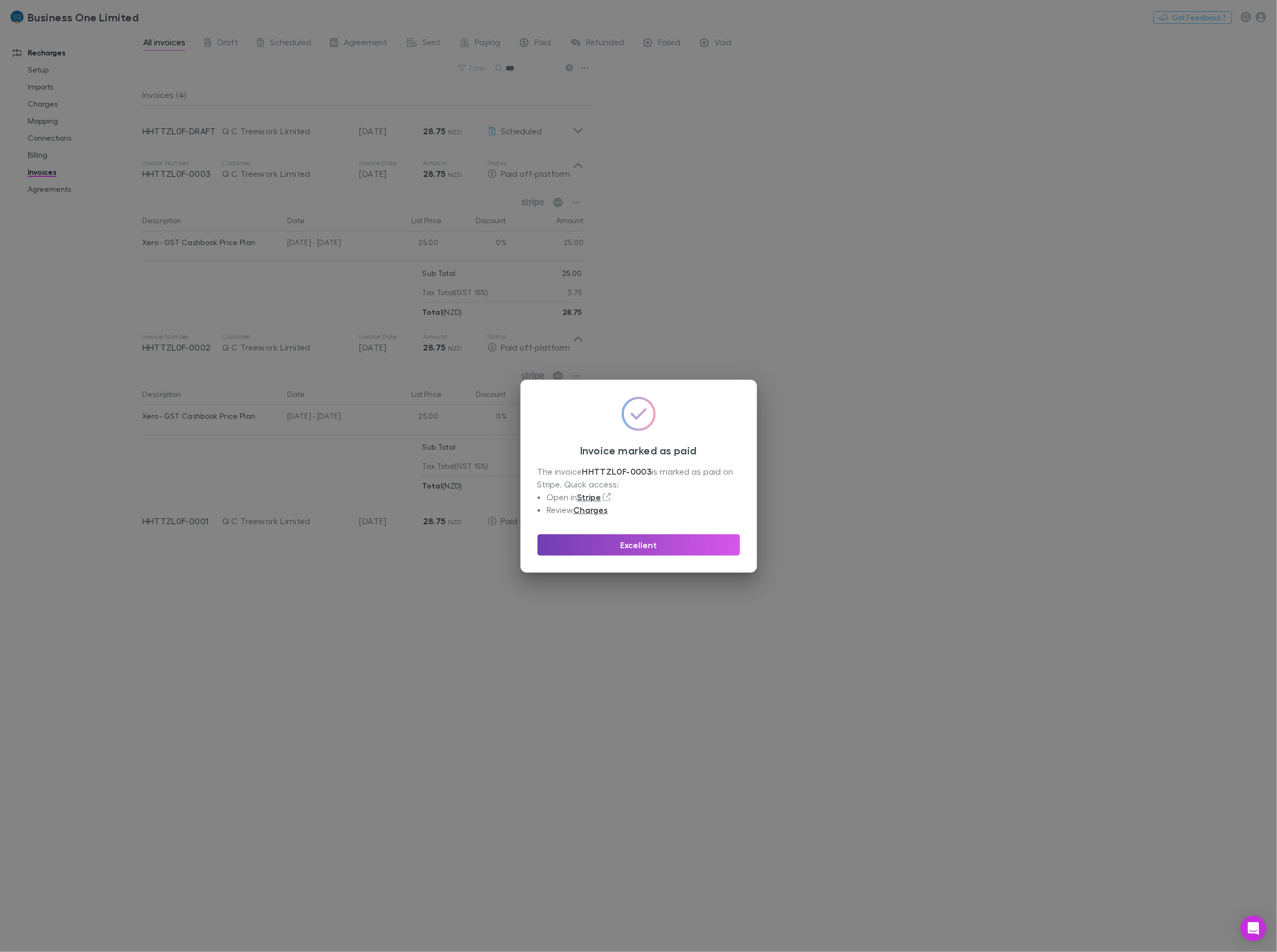
click at [675, 555] on button "Excellent" at bounding box center [639, 544] width 202 height 21
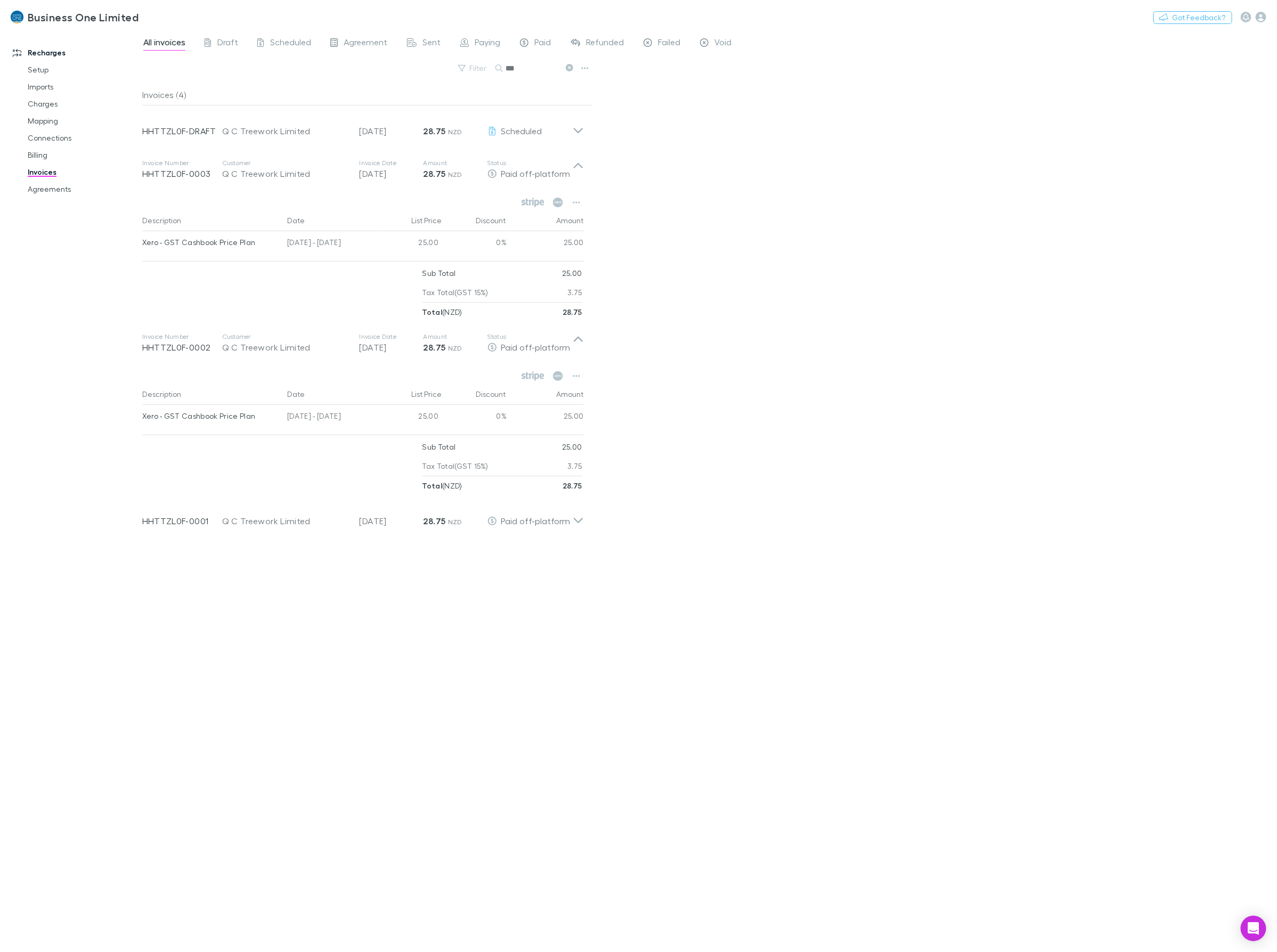
drag, startPoint x: 540, startPoint y: 73, endPoint x: 301, endPoint y: 86, distance: 239.4
click at [336, 93] on div "All invoices Draft Scheduled Agreement Sent Paying Paid Refunded Failed Void Fi…" at bounding box center [709, 491] width 1135 height 922
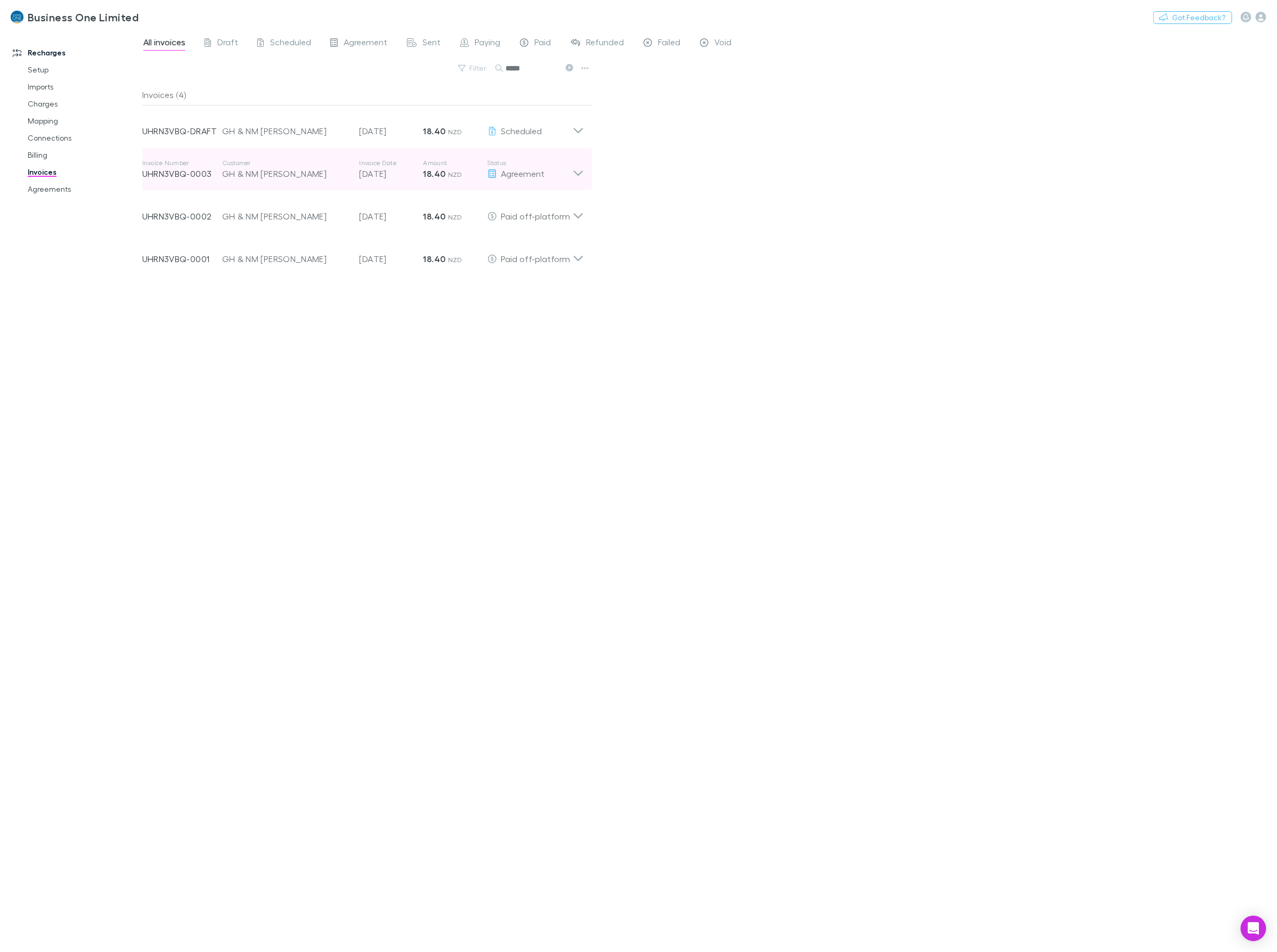
type input "*****"
click at [581, 170] on icon at bounding box center [578, 169] width 11 height 21
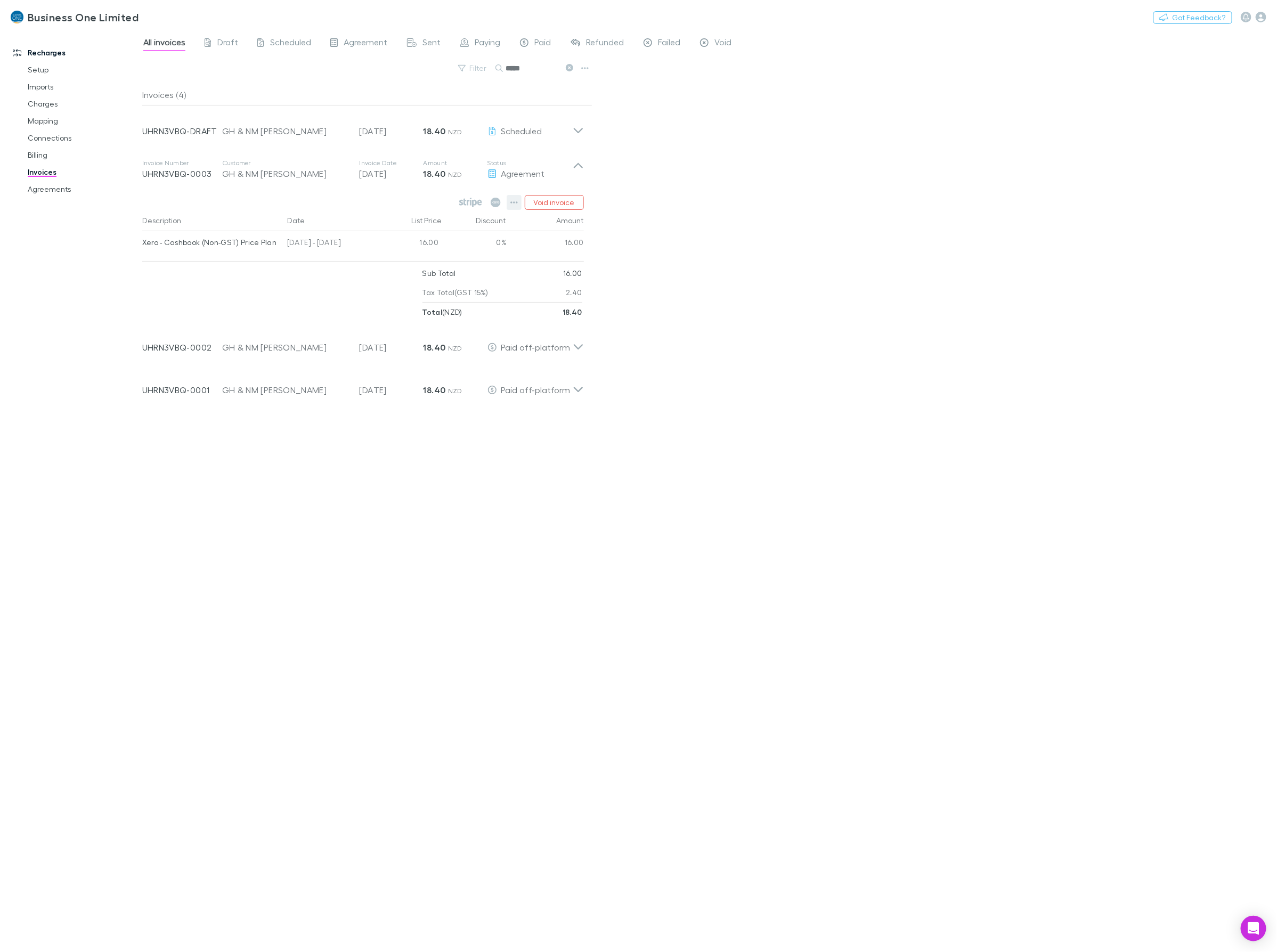
click at [513, 205] on icon "button" at bounding box center [514, 202] width 7 height 9
click at [413, 267] on p "Mark as paid" at bounding box center [448, 264] width 130 height 13
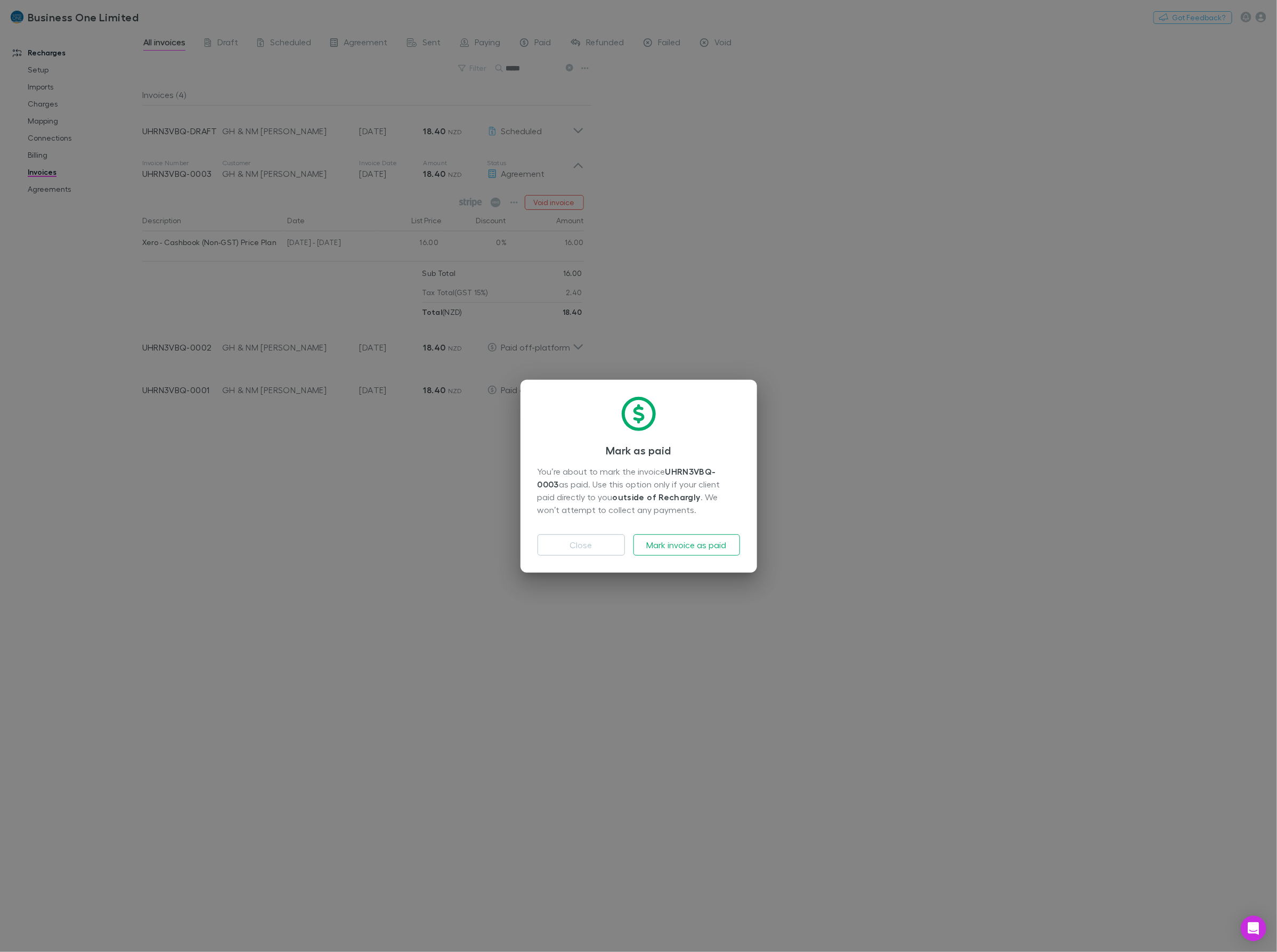
click at [684, 559] on div "[PERSON_NAME] as paid You’re about to mark the invoice UHRN3VBQ-0003 as paid. U…" at bounding box center [638, 476] width 237 height 193
click at [687, 550] on button "Mark invoice as paid" at bounding box center [686, 544] width 106 height 21
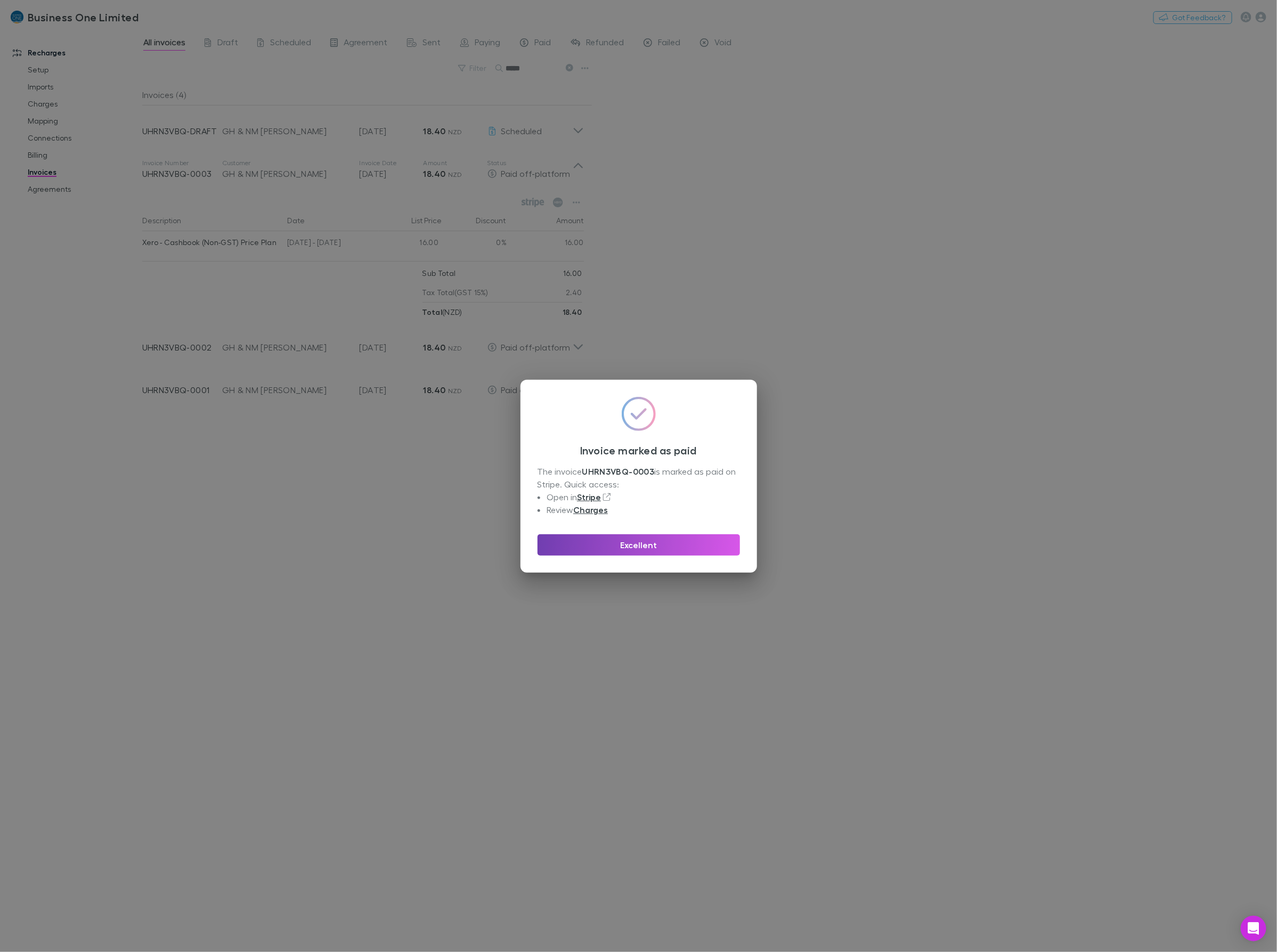
click at [597, 544] on button "Excellent" at bounding box center [639, 544] width 202 height 21
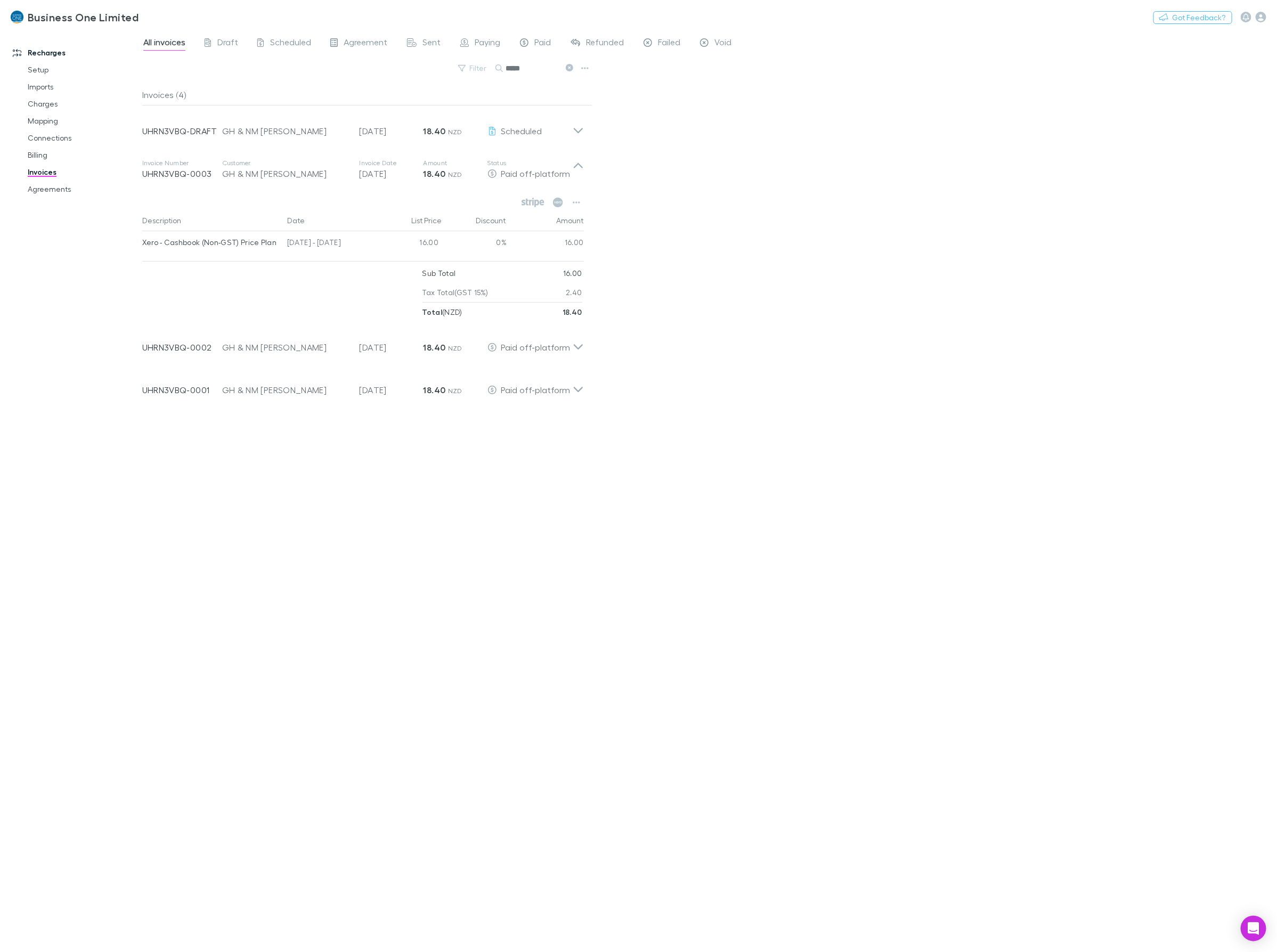
click at [342, 672] on div "Invoices (4) Invoice Number UHRN3VBQ-DRAFT Customer GH & NM [PERSON_NAME] Invoi…" at bounding box center [368, 513] width 450 height 859
